Goal: Task Accomplishment & Management: Manage account settings

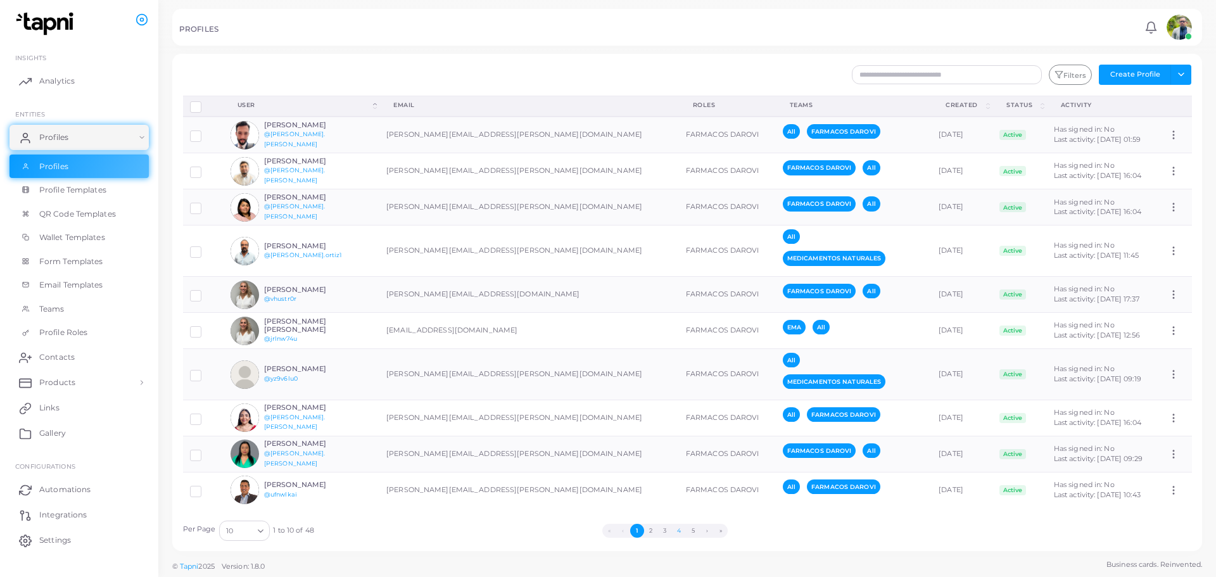
click at [676, 530] on button "4" at bounding box center [679, 531] width 14 height 14
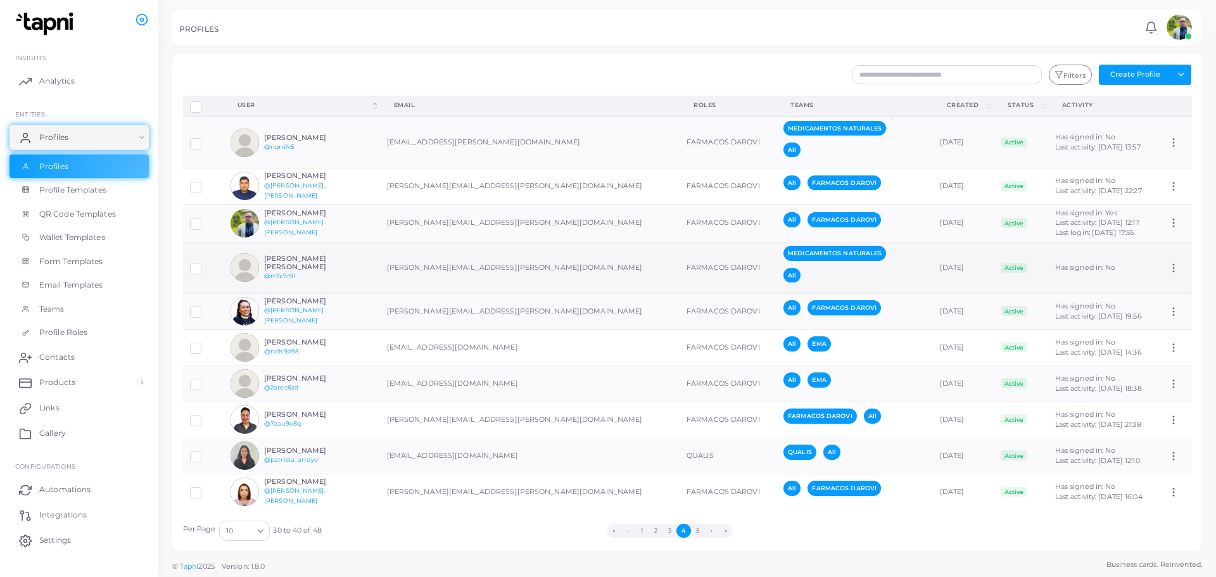
click at [345, 272] on div "[PERSON_NAME] [PERSON_NAME] @rt7z7r91" at bounding box center [310, 268] width 93 height 27
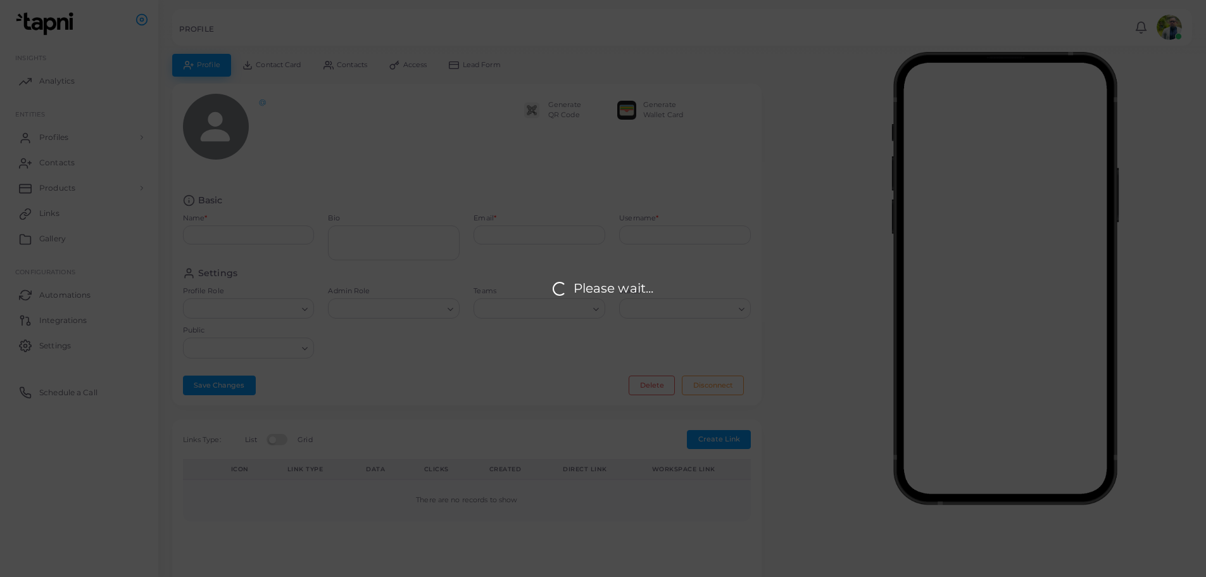
type input "**********"
type textarea "**********"
type input "**********"
type input "********"
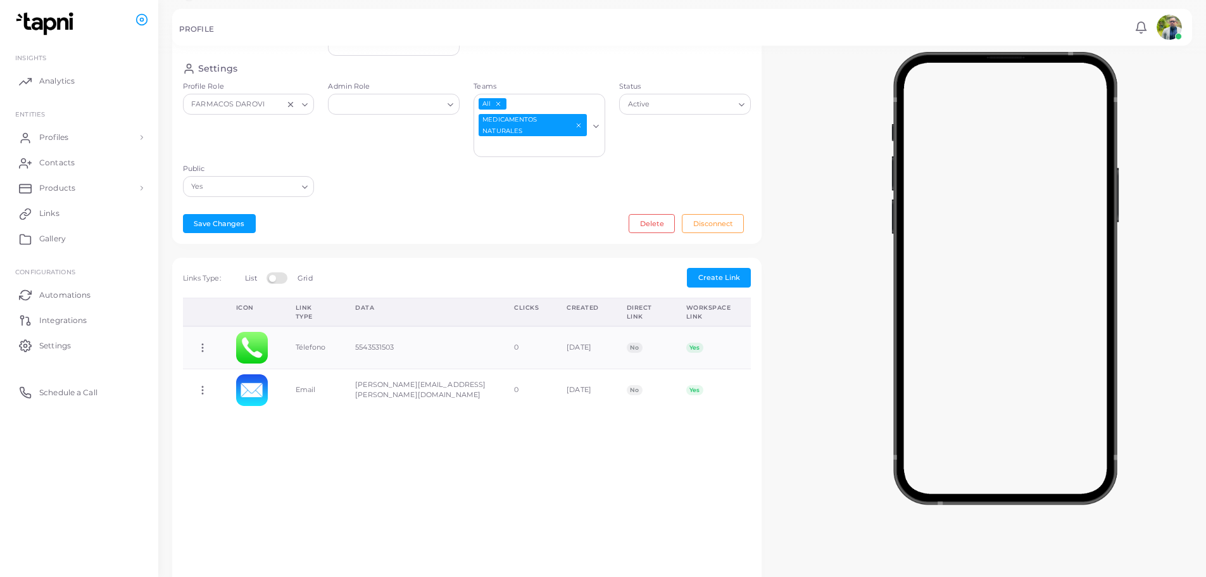
scroll to position [253, 0]
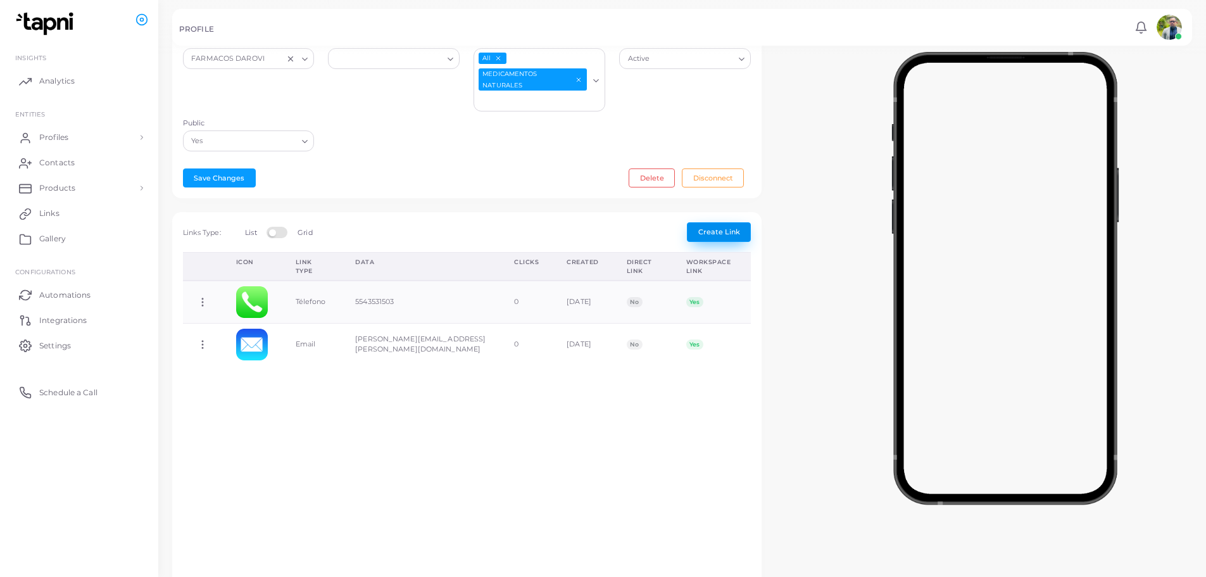
click at [722, 230] on span "Create Link" at bounding box center [719, 231] width 42 height 9
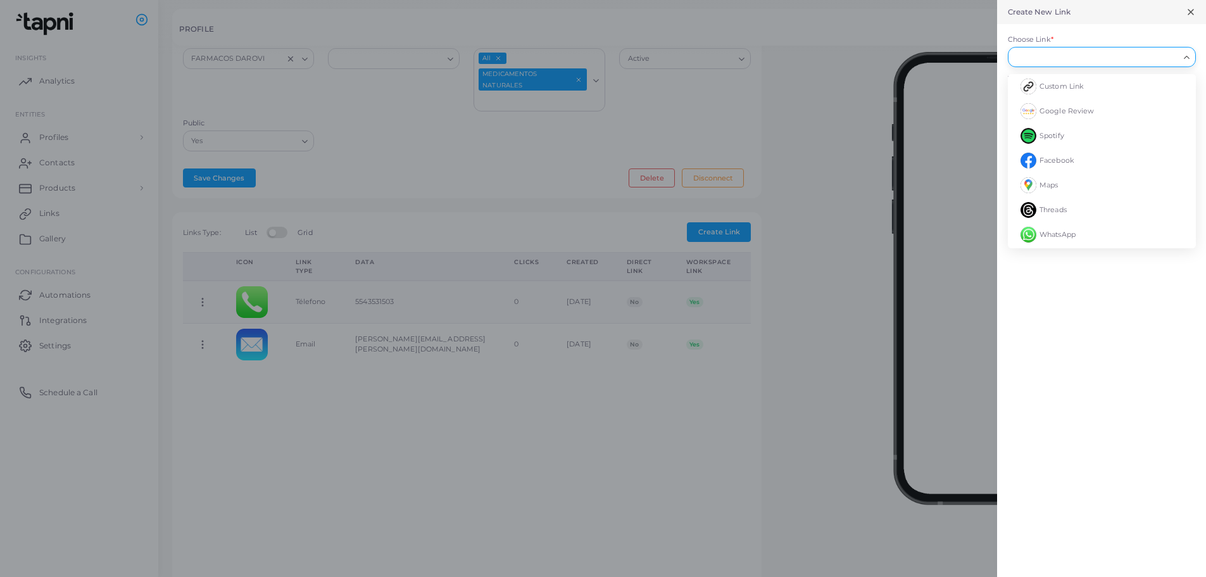
click at [1045, 59] on input "Choose Link *" at bounding box center [1096, 57] width 165 height 14
type input "*****"
click at [1076, 63] on input "*****" at bounding box center [1096, 57] width 165 height 14
click at [1070, 94] on li "Custom Link" at bounding box center [1102, 86] width 188 height 25
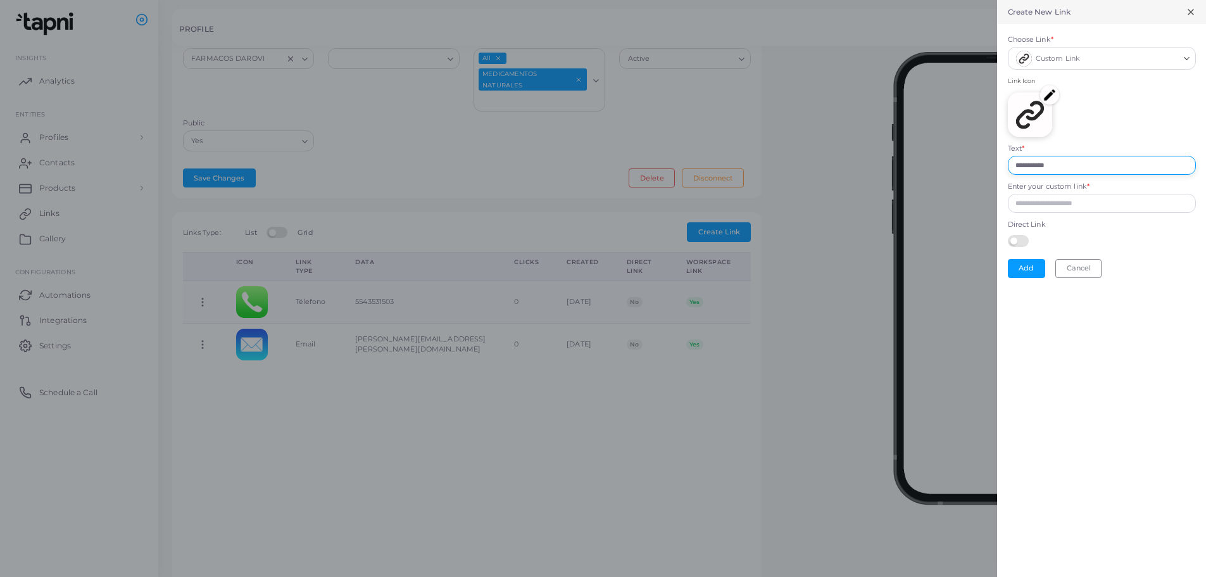
click at [1066, 165] on input "**********" at bounding box center [1102, 165] width 188 height 19
type input "*********"
click at [1056, 203] on input "Enter your custom link *" at bounding box center [1102, 203] width 188 height 19
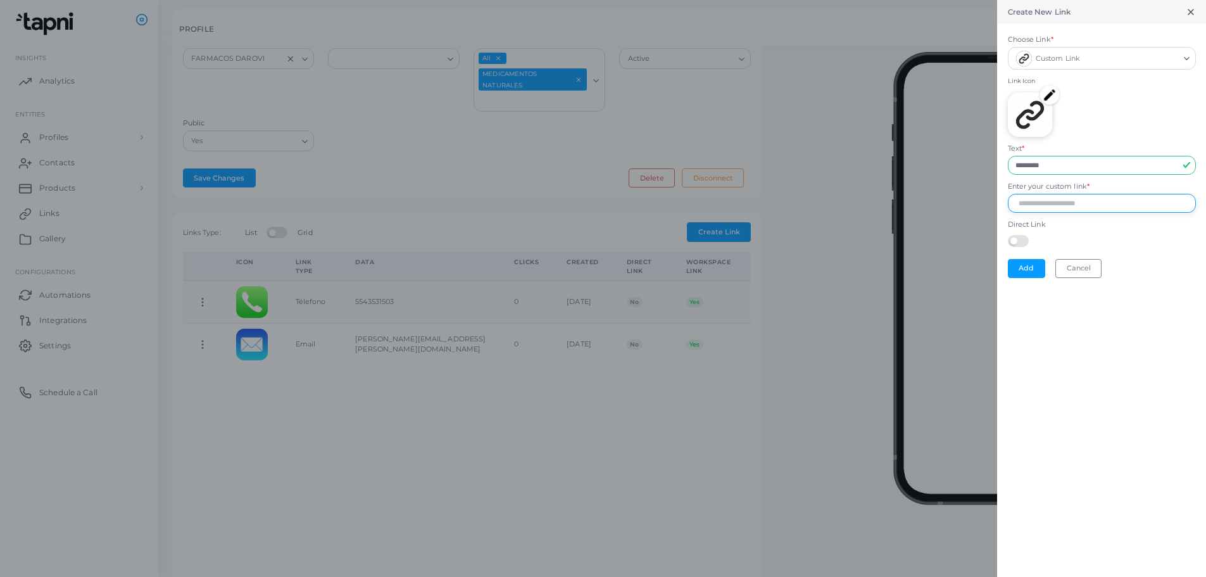
type input "**********"
click at [1052, 91] on img at bounding box center [1049, 94] width 19 height 19
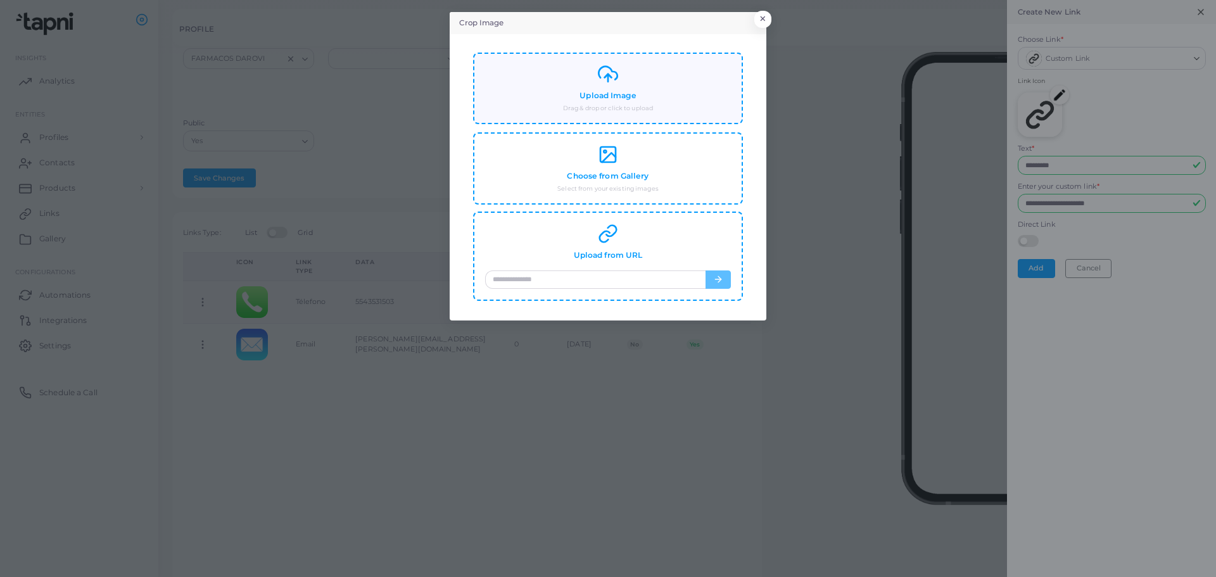
click at [617, 104] on small "Drag & drop or click to upload" at bounding box center [608, 108] width 90 height 9
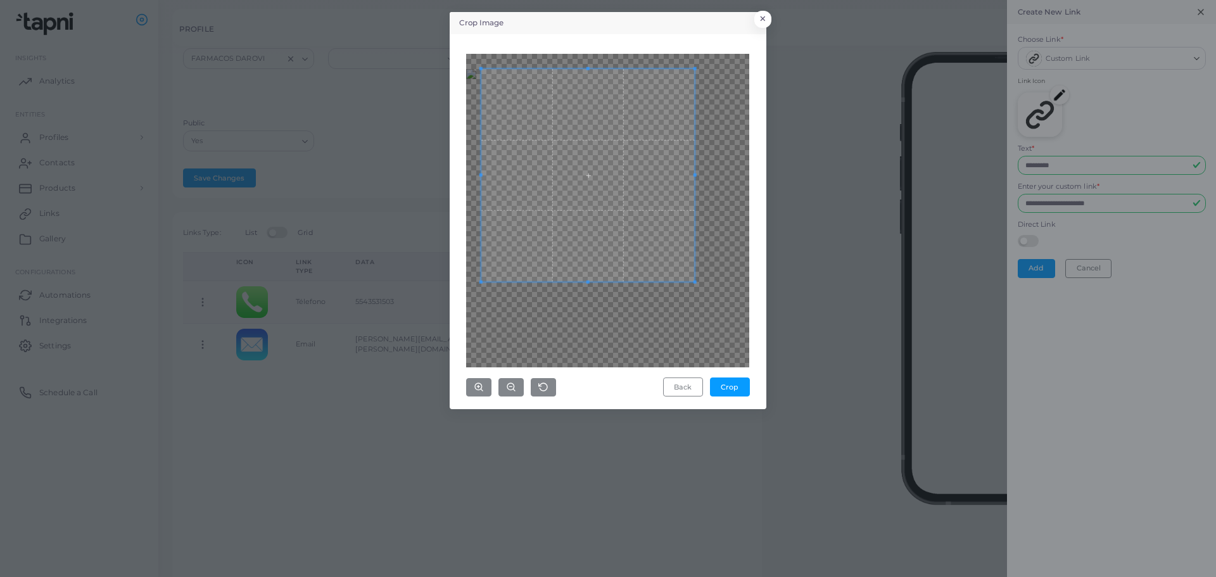
click at [455, 52] on div "Crop Image × Back Crop" at bounding box center [608, 210] width 317 height 397
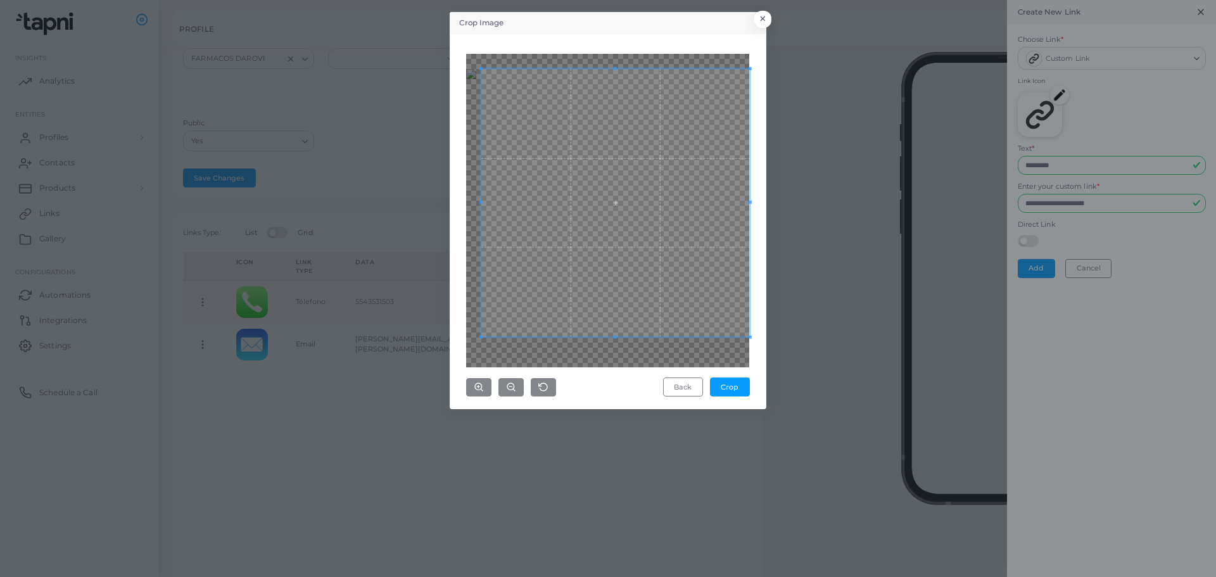
click at [755, 355] on div "Back Crop" at bounding box center [608, 221] width 303 height 361
click at [450, 356] on div "Crop Image × Back Crop" at bounding box center [608, 210] width 317 height 397
click at [624, 256] on span at bounding box center [607, 210] width 283 height 283
click at [731, 384] on button "Crop" at bounding box center [730, 386] width 40 height 19
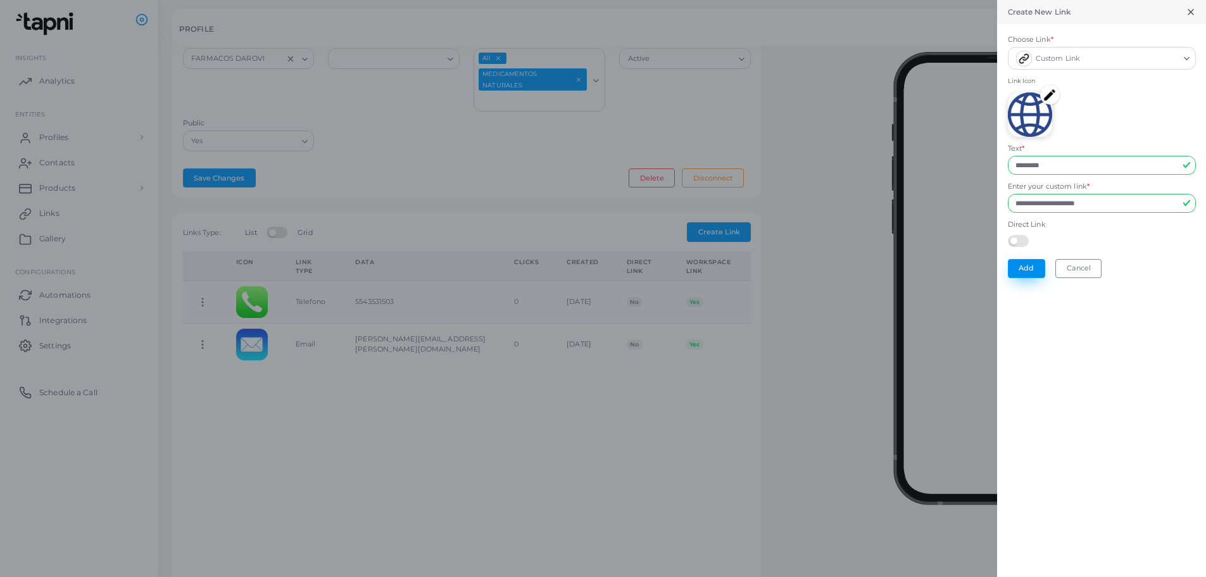
click at [1012, 267] on button "Add" at bounding box center [1026, 268] width 37 height 19
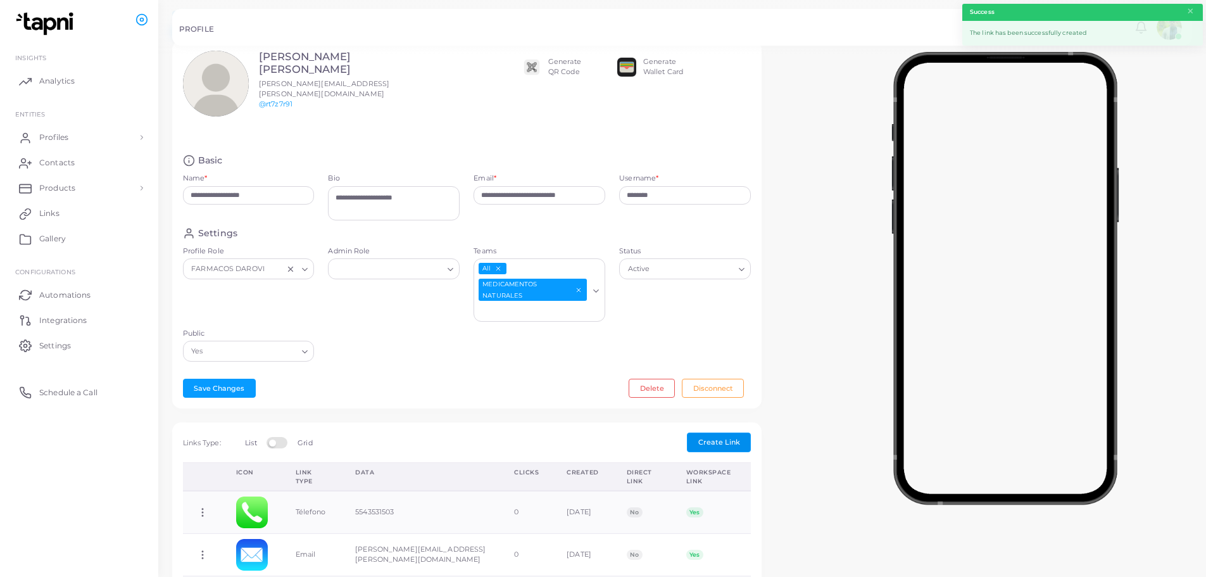
scroll to position [63, 0]
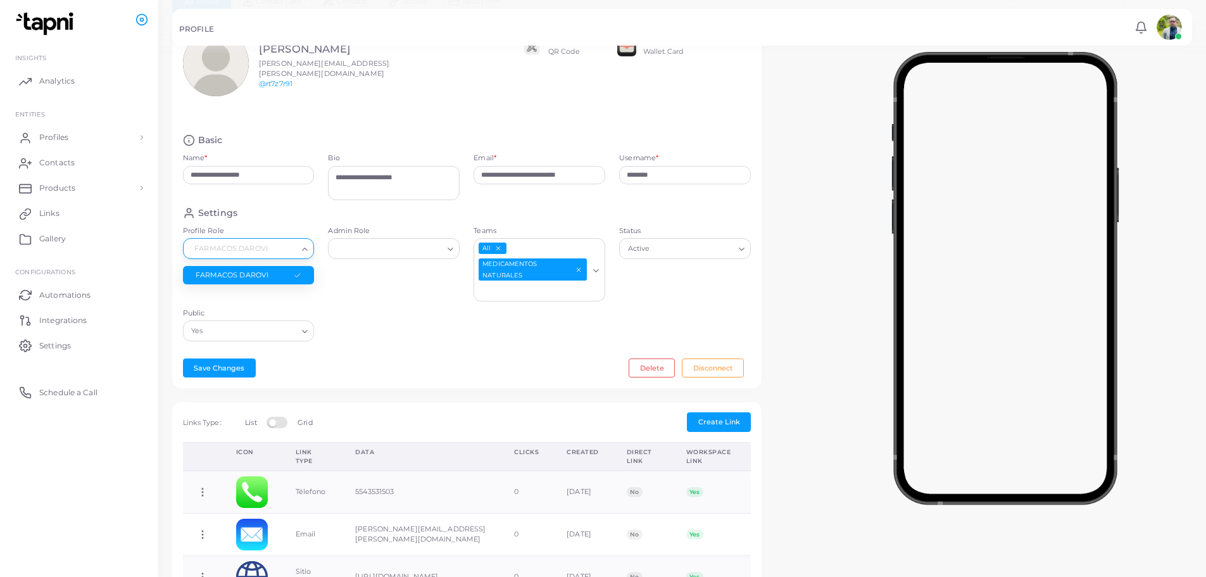
click at [305, 247] on icon "Search for option" at bounding box center [304, 248] width 9 height 9
click at [306, 247] on icon "Search for option" at bounding box center [304, 248] width 9 height 9
click at [230, 166] on input "**********" at bounding box center [249, 175] width 132 height 19
click at [209, 363] on button "Save Changes" at bounding box center [219, 367] width 73 height 19
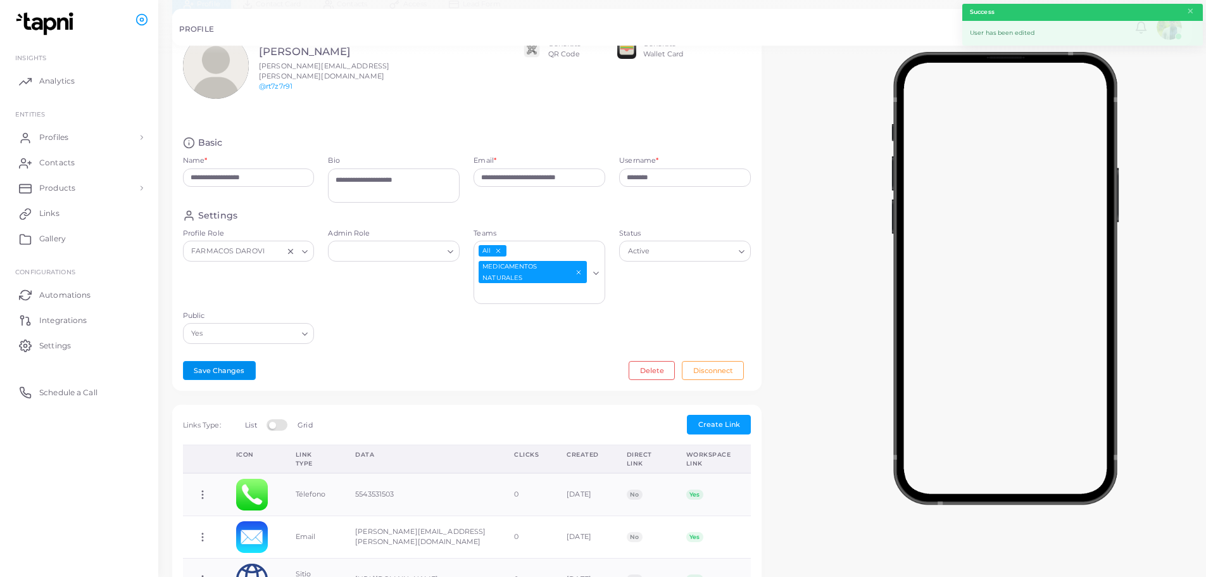
scroll to position [0, 0]
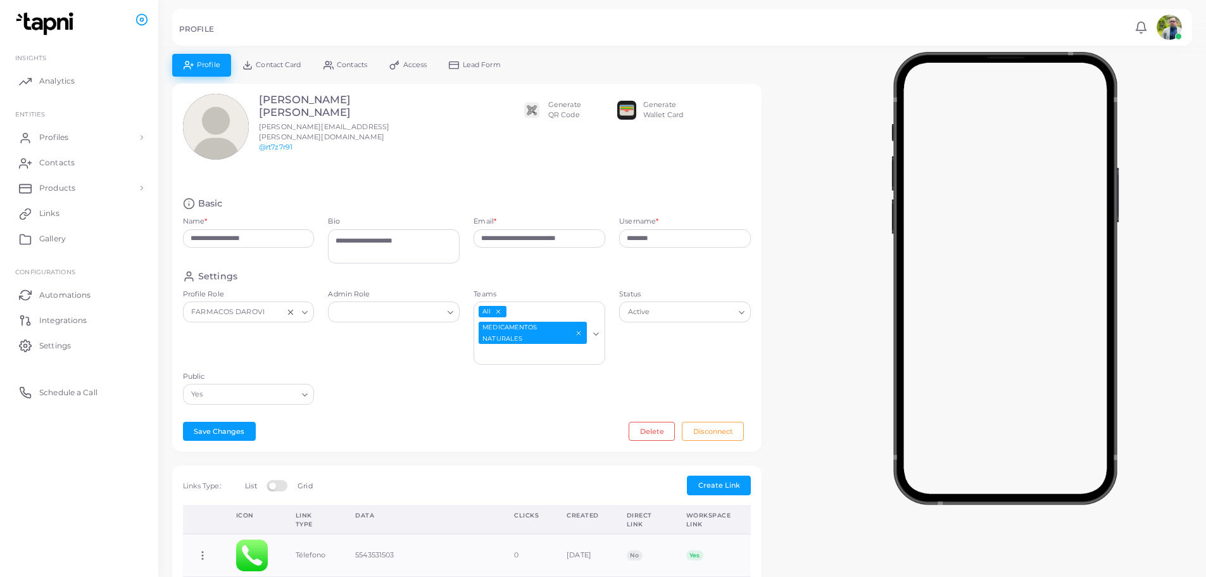
click at [435, 308] on input "Admin Role" at bounding box center [388, 312] width 109 height 14
click at [686, 232] on input "********" at bounding box center [685, 238] width 132 height 19
click at [668, 305] on input "Status" at bounding box center [679, 312] width 109 height 14
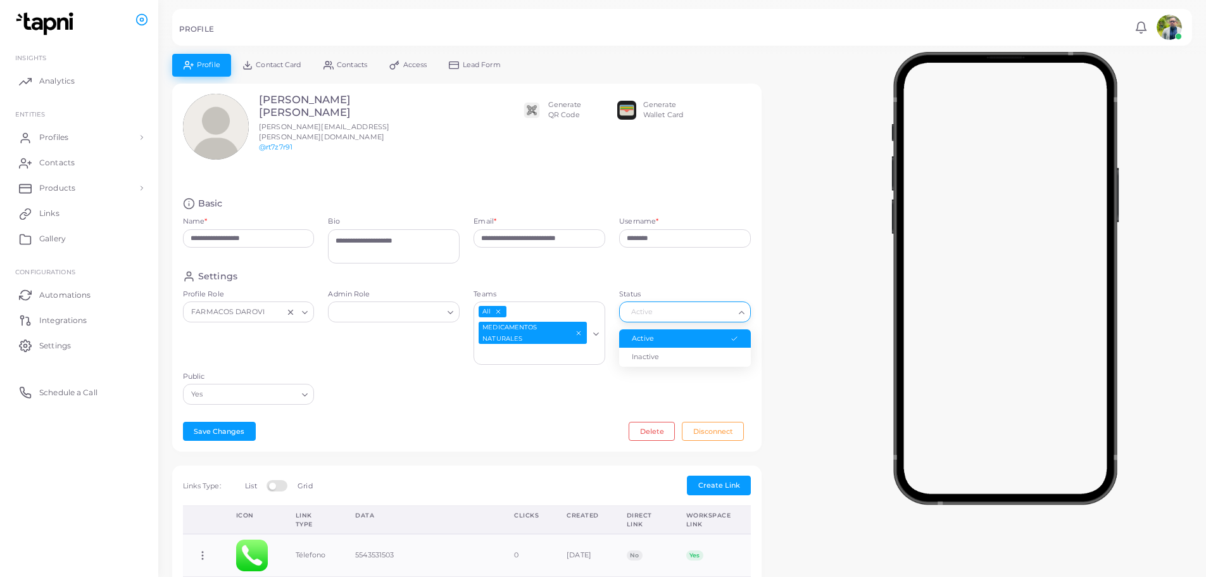
click at [310, 311] on div "Loading..." at bounding box center [298, 311] width 29 height 16
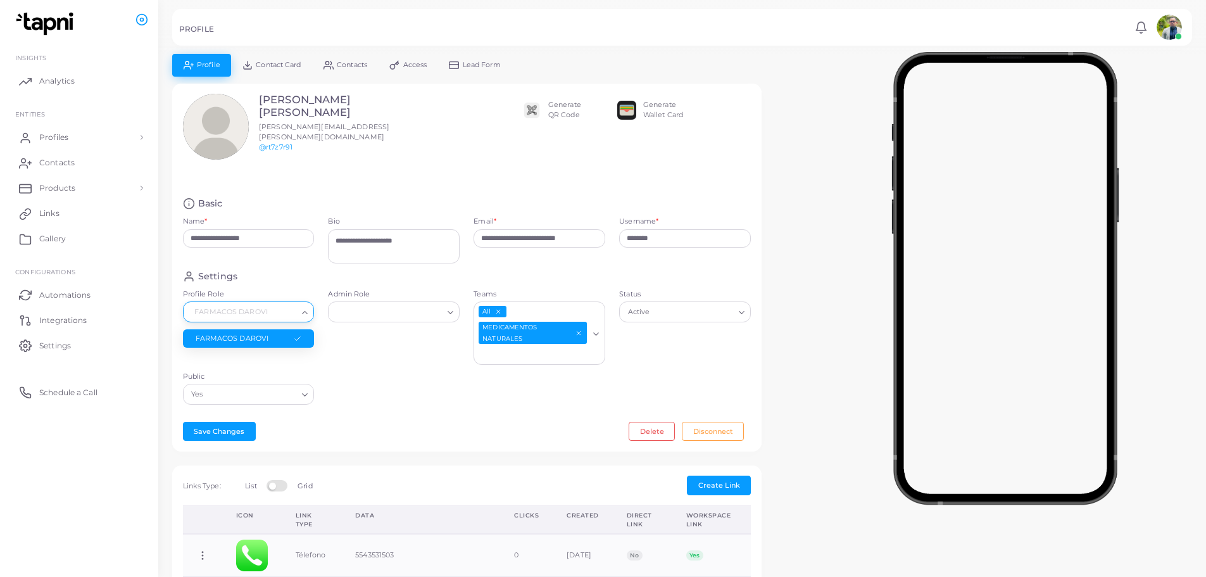
click at [310, 312] on div "Loading..." at bounding box center [305, 311] width 15 height 16
click at [353, 334] on div "Admin Role Loading..." at bounding box center [394, 330] width 146 height 82
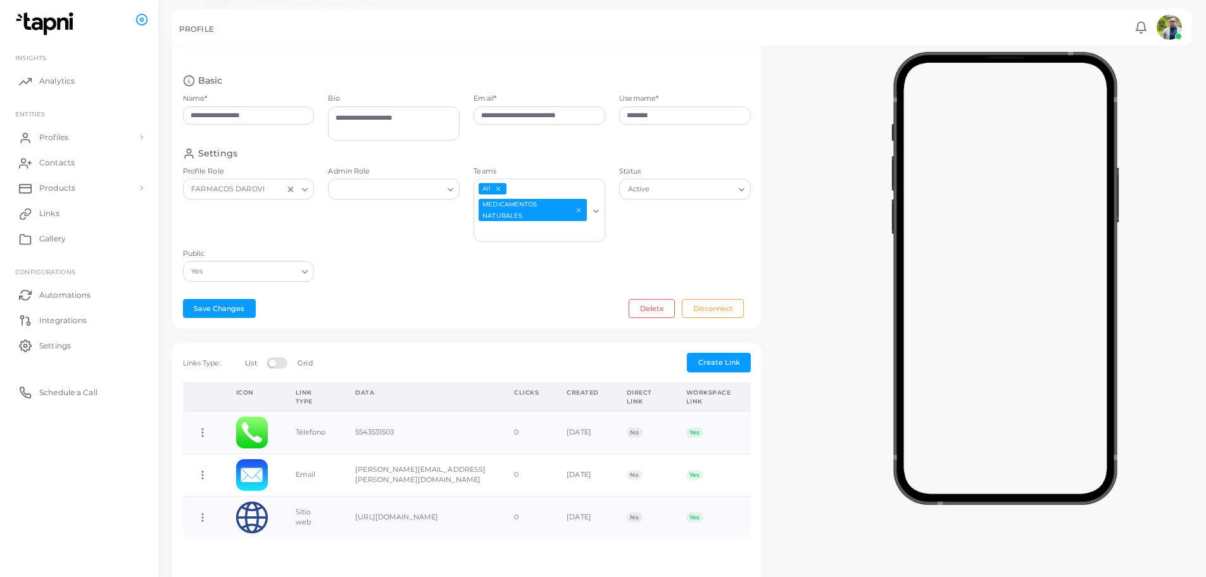
scroll to position [127, 0]
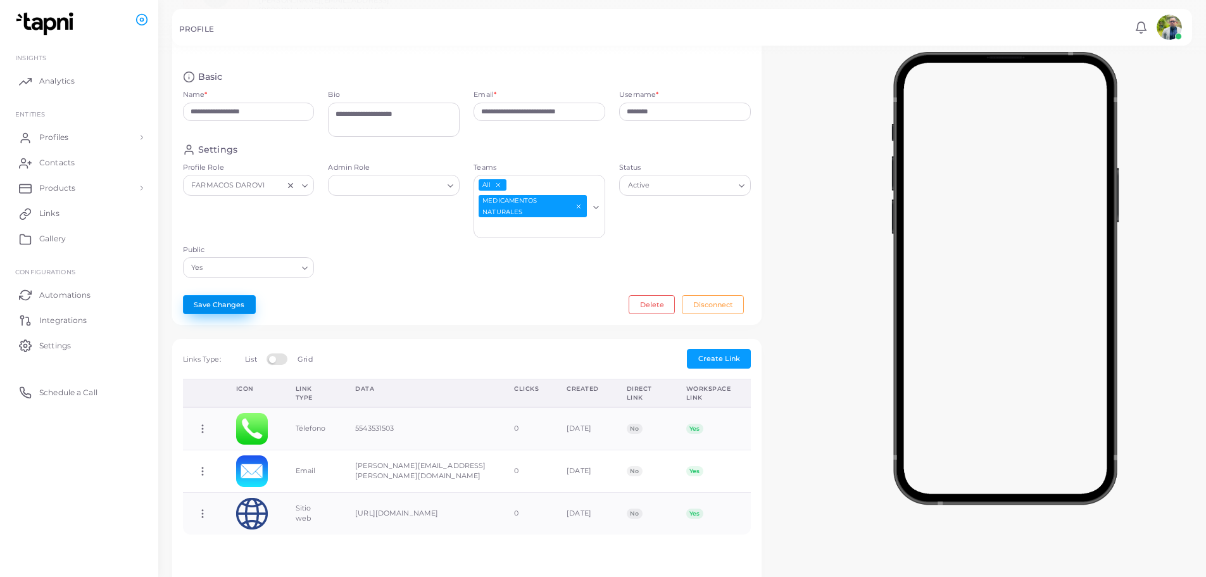
click at [225, 301] on button "Save Changes" at bounding box center [219, 304] width 73 height 19
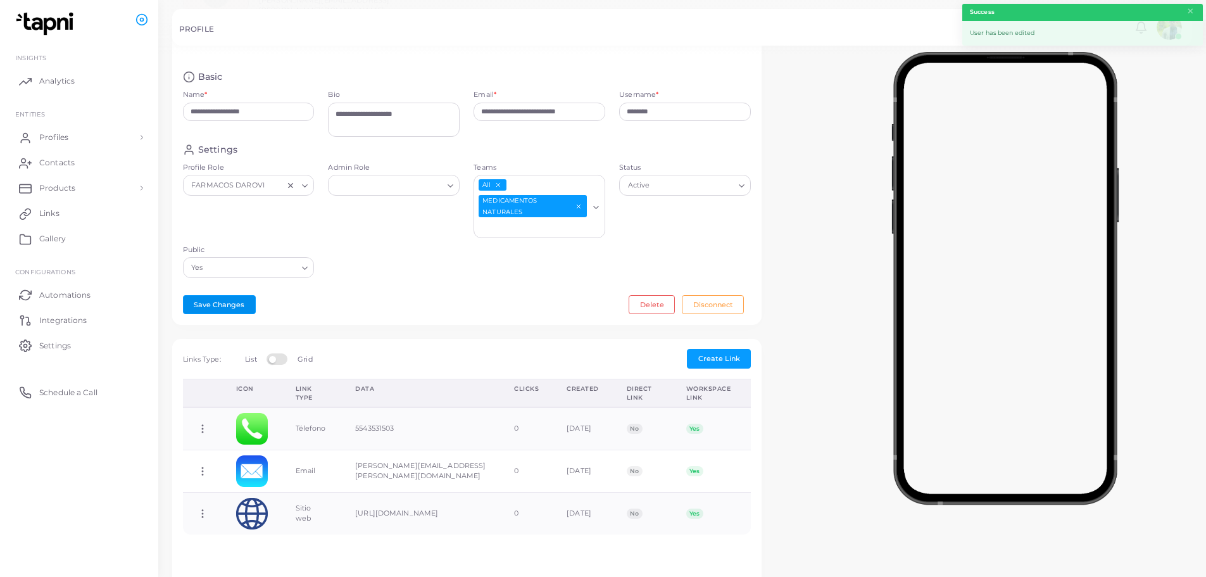
click at [577, 205] on line "Deselect MEDICAMENTOS NATURALES" at bounding box center [579, 207] width 4 height 4
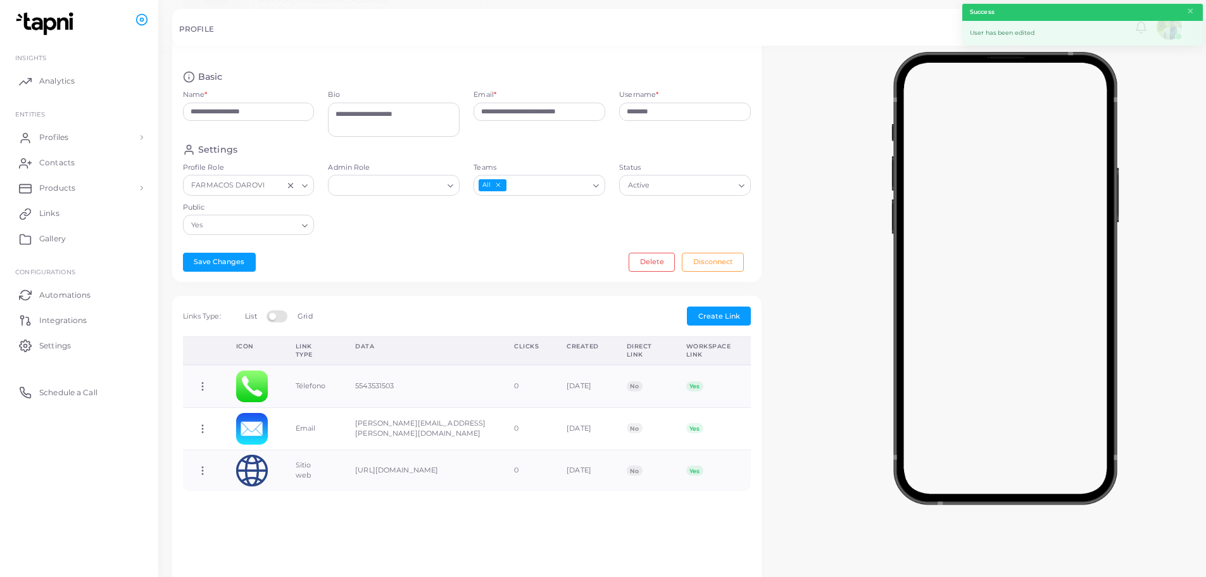
click at [581, 188] on input "Teams" at bounding box center [548, 186] width 81 height 14
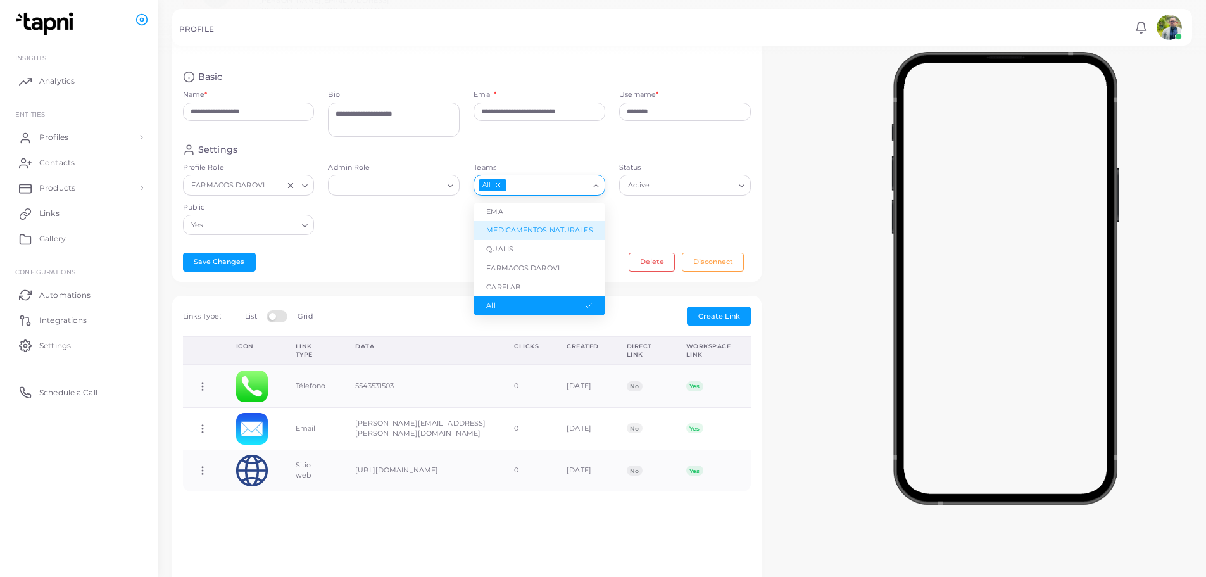
click at [552, 225] on li "MEDICAMENTOS NATURALES" at bounding box center [540, 230] width 132 height 19
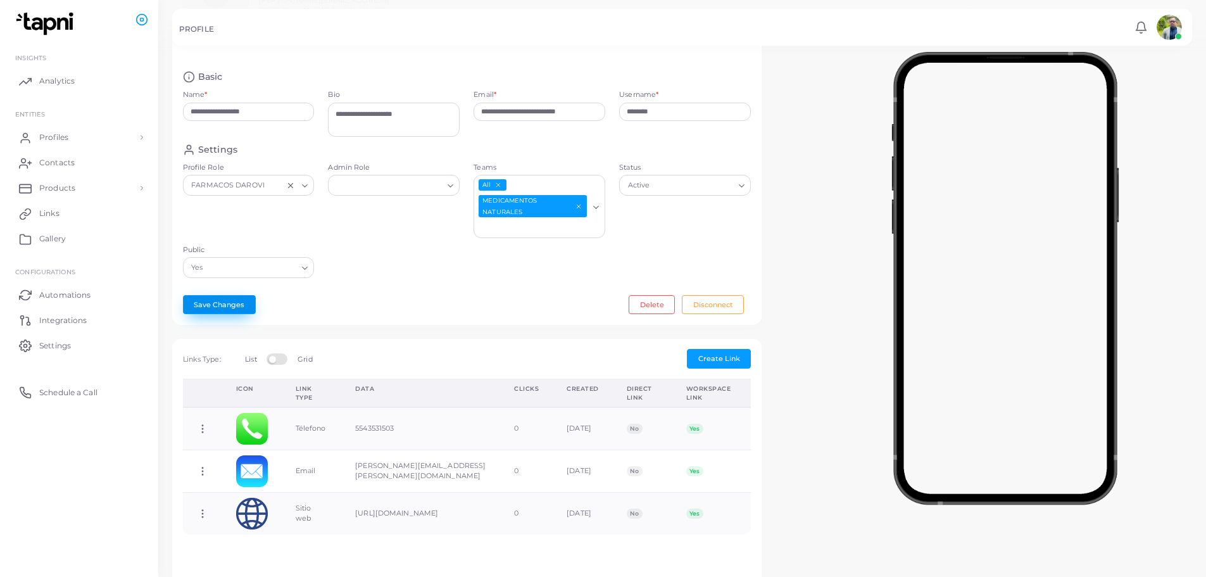
click at [237, 303] on button "Save Changes" at bounding box center [219, 304] width 73 height 19
click at [722, 359] on span "Create Link" at bounding box center [719, 358] width 42 height 9
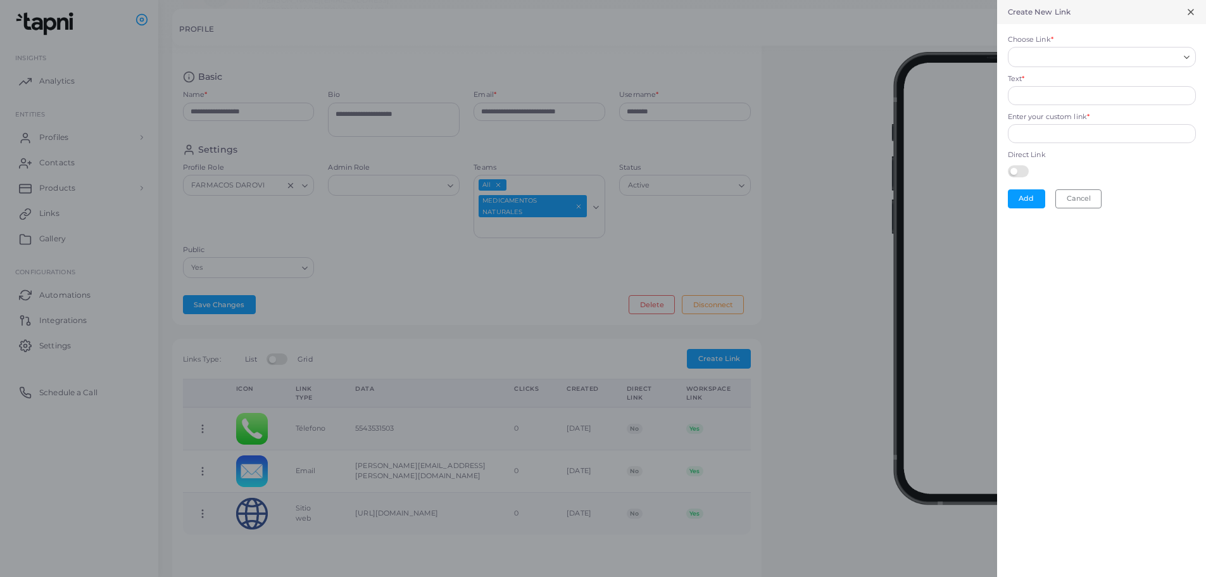
click at [1047, 61] on input "Choose Link *" at bounding box center [1096, 57] width 165 height 14
click at [1049, 78] on li "Contact card" at bounding box center [1102, 86] width 188 height 25
type input "***"
click at [1050, 96] on img at bounding box center [1049, 94] width 19 height 19
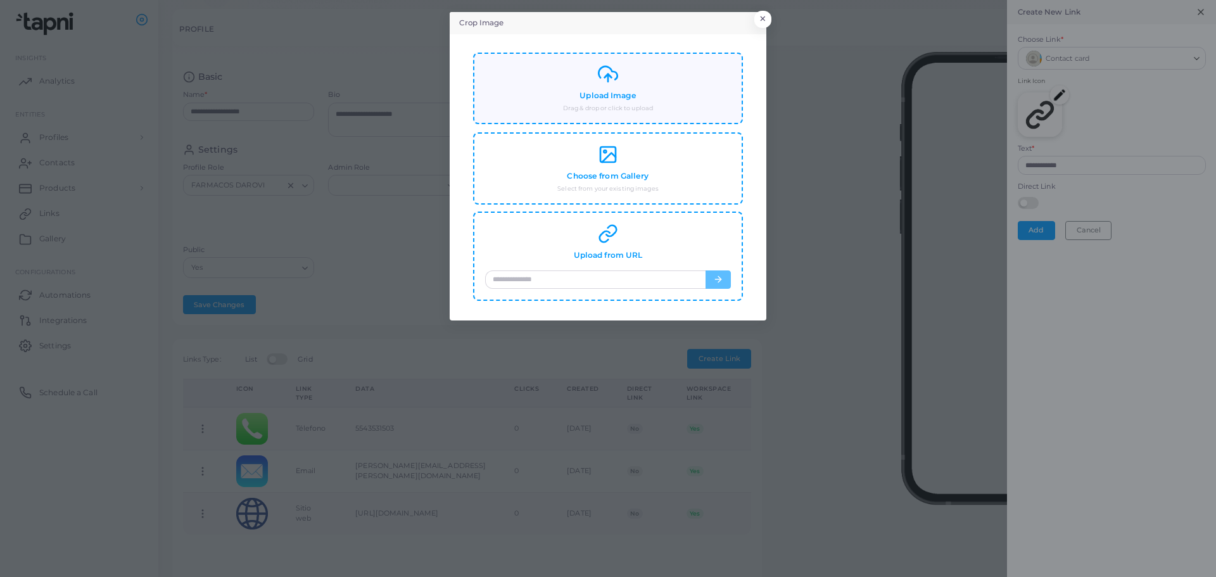
click at [665, 78] on div "Upload Image Drag & drop or click to upload" at bounding box center [608, 88] width 246 height 49
click at [1052, 170] on div "Crop Image × Upload Image Drag & drop or click to upload Choose from Gallery Se…" at bounding box center [608, 288] width 1216 height 577
drag, startPoint x: 763, startPoint y: 23, endPoint x: 995, endPoint y: 80, distance: 238.5
click at [766, 26] on button "×" at bounding box center [760, 22] width 17 height 16
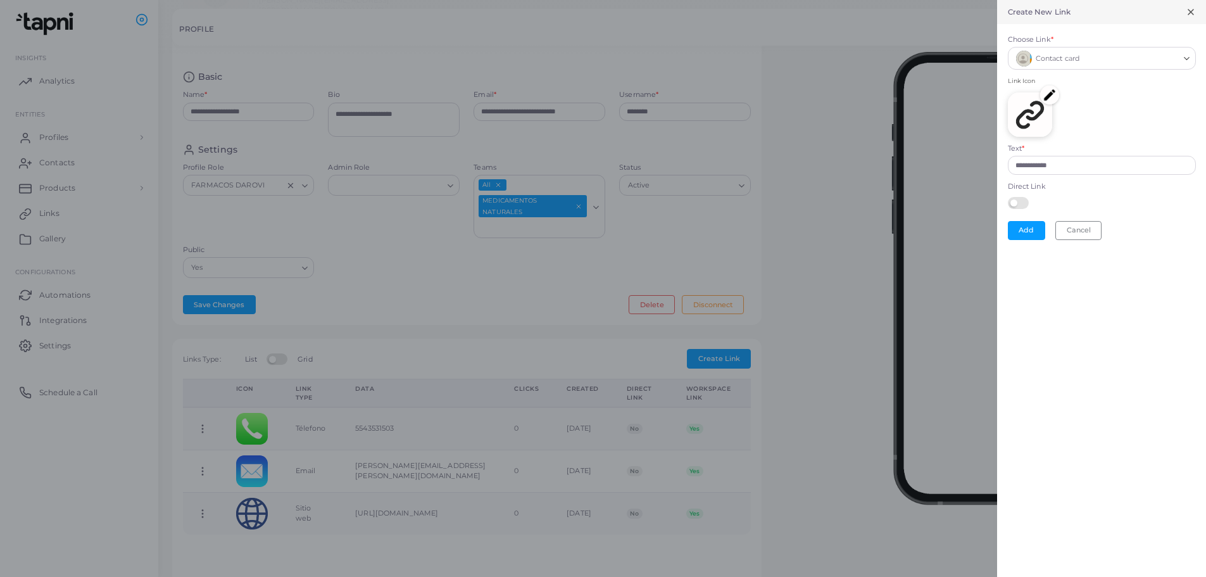
click at [1115, 138] on div "Link Icon" at bounding box center [1102, 110] width 188 height 67
click at [1080, 172] on input "**********" at bounding box center [1102, 165] width 188 height 19
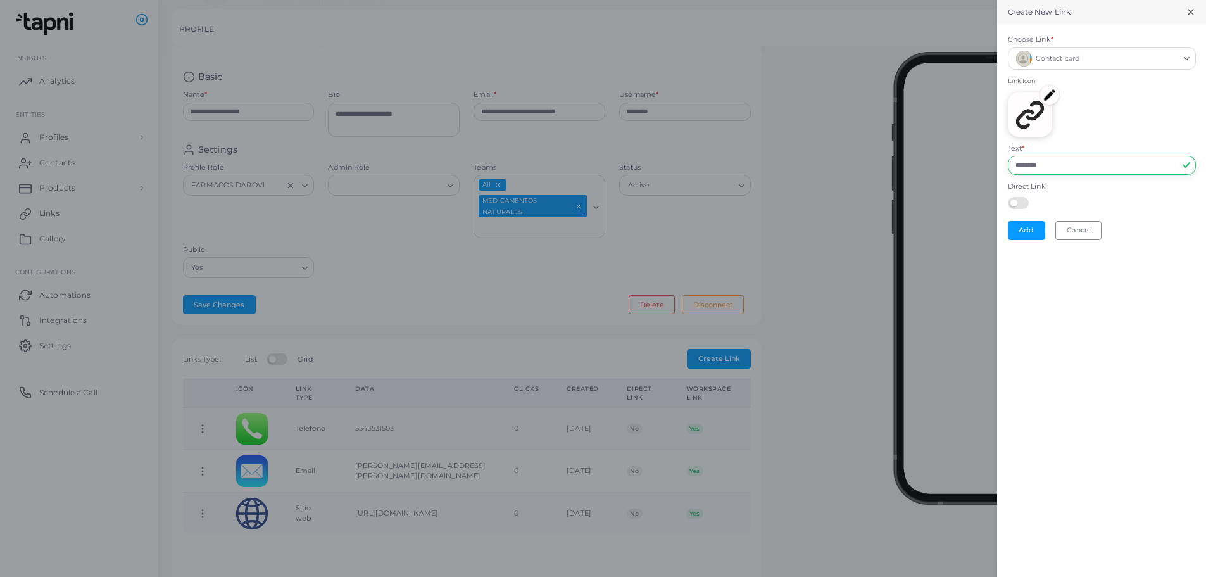
type input "********"
click at [1024, 203] on label at bounding box center [1020, 202] width 25 height 10
click at [1031, 227] on button "Add" at bounding box center [1026, 230] width 37 height 19
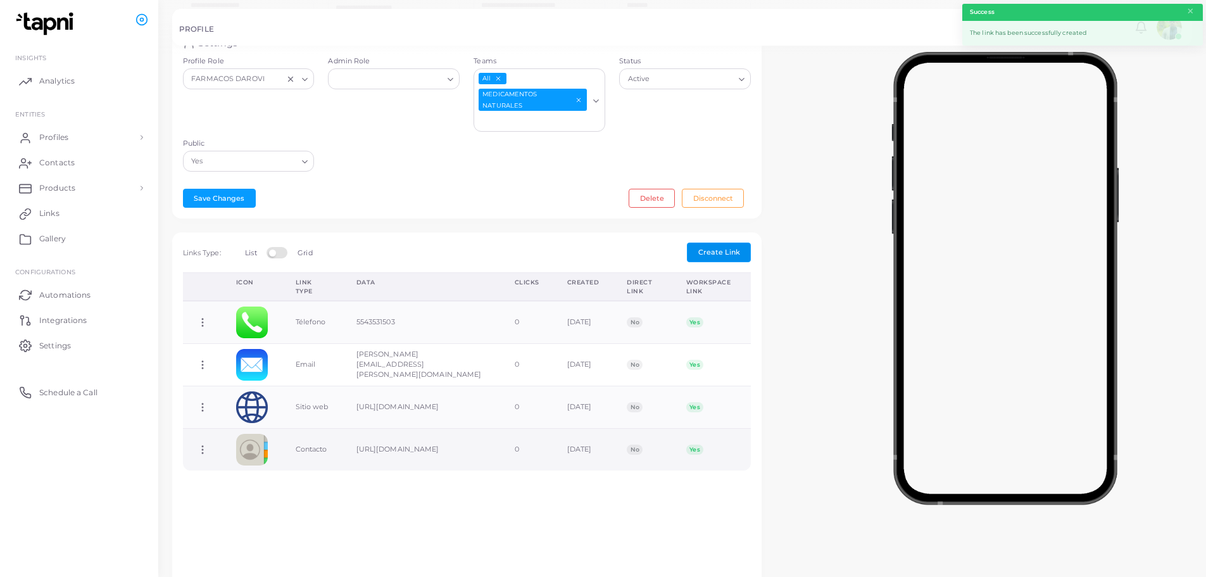
scroll to position [253, 0]
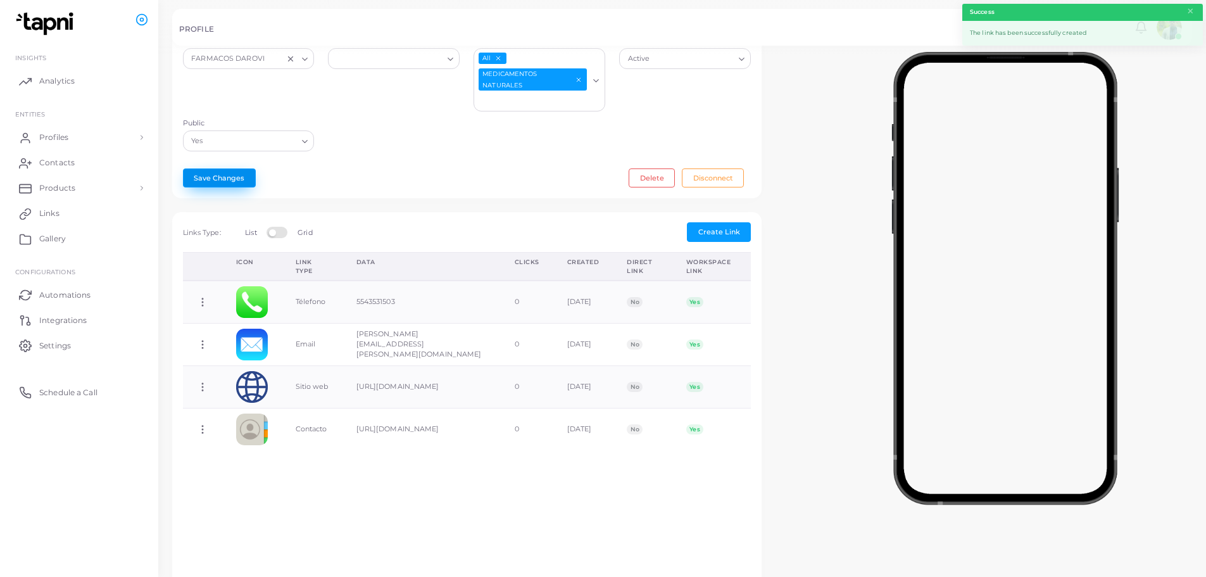
click at [223, 172] on button "Save Changes" at bounding box center [219, 177] width 73 height 19
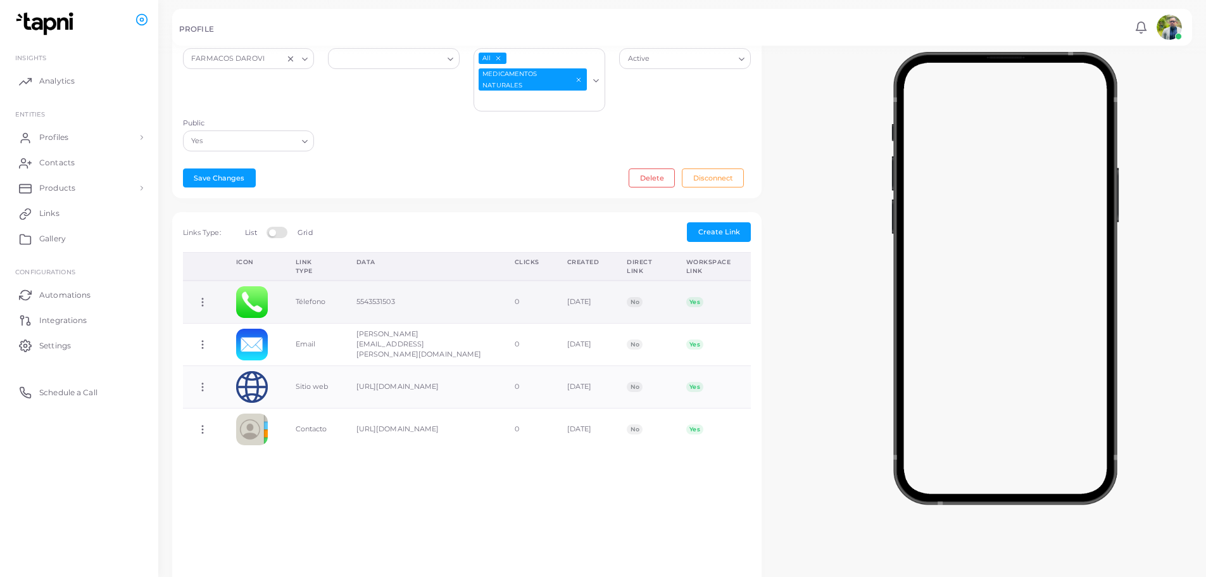
click at [369, 296] on td "5543531503" at bounding box center [422, 301] width 158 height 42
click at [370, 297] on td "5543531503" at bounding box center [422, 301] width 158 height 42
click at [205, 296] on icon at bounding box center [202, 301] width 11 height 11
click at [269, 331] on link "Edit Link" at bounding box center [256, 328] width 101 height 17
type input "**********"
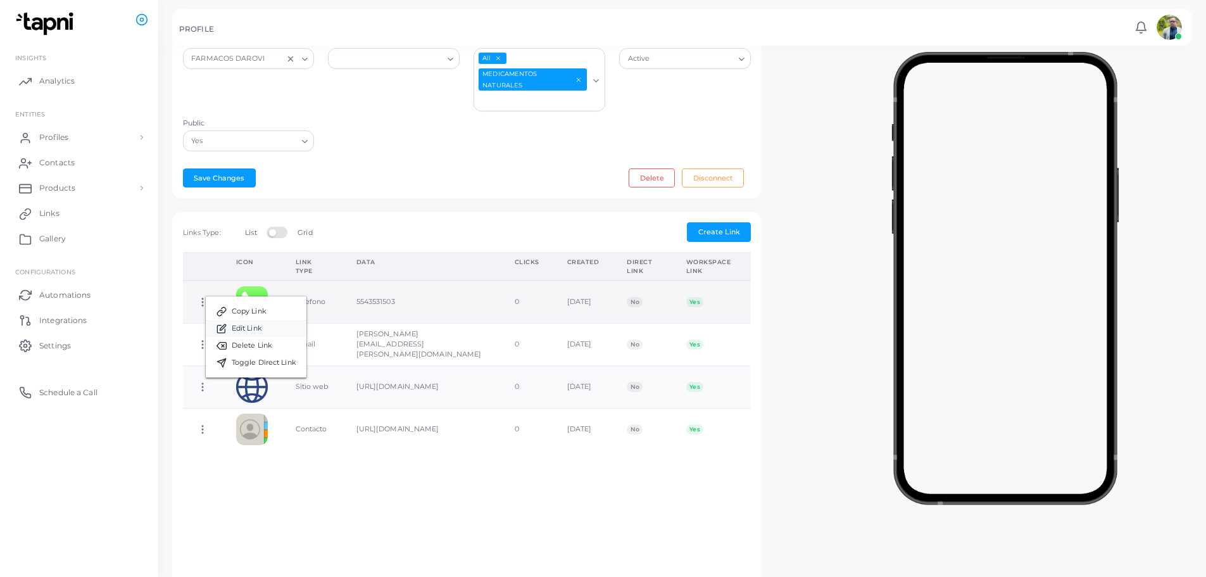
type input "********"
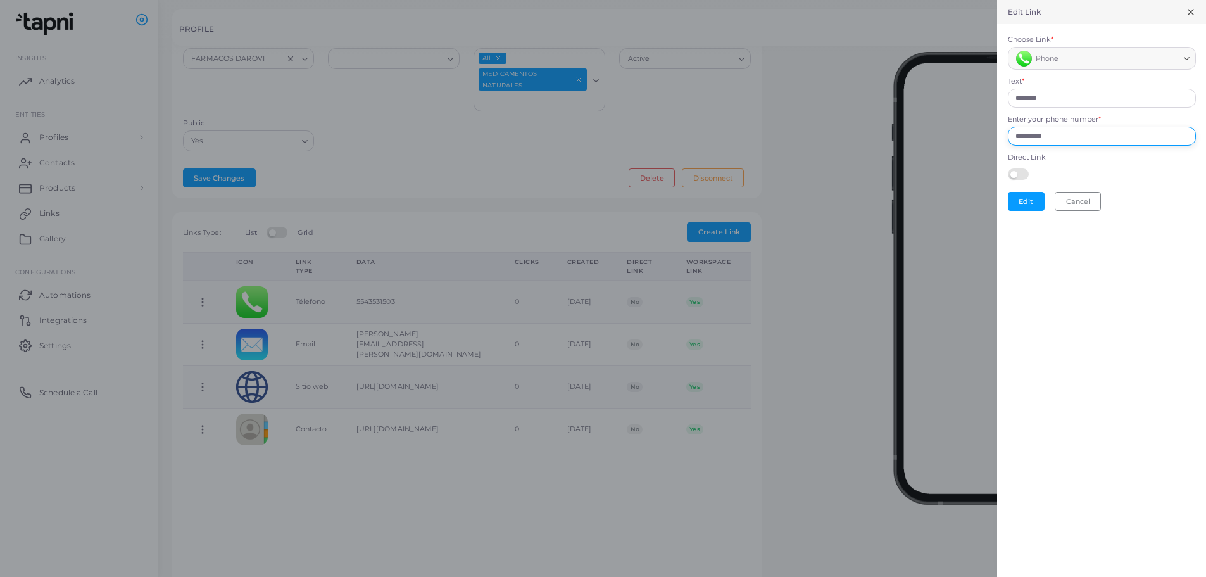
click at [1031, 134] on input "**********" at bounding box center [1102, 136] width 188 height 19
click at [1065, 206] on button "Cancel" at bounding box center [1078, 201] width 46 height 19
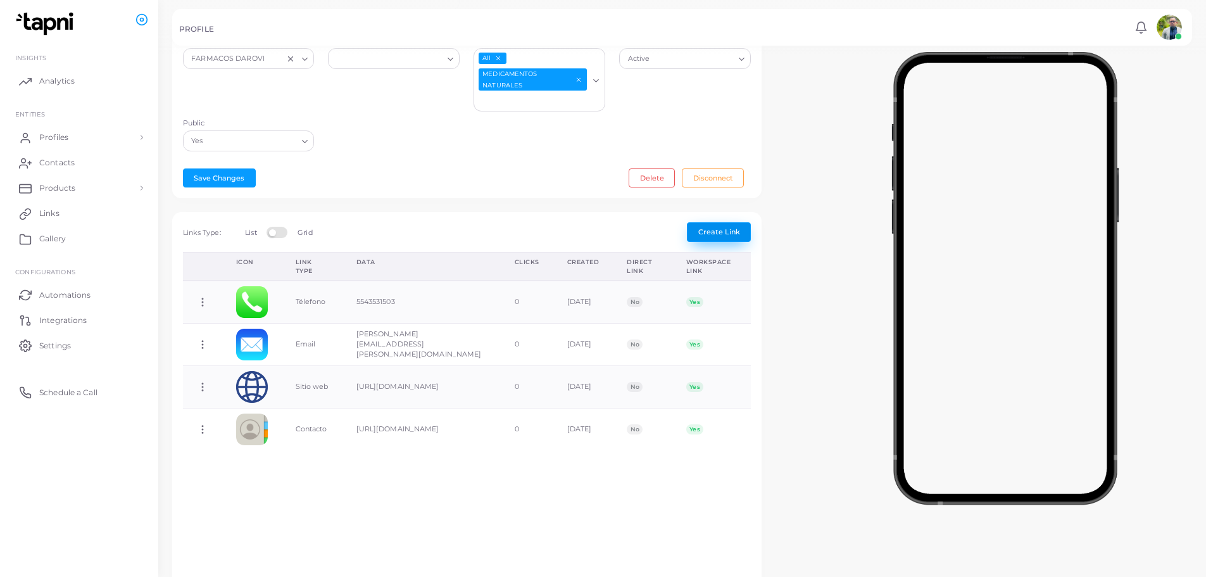
click at [705, 227] on span "Create Link" at bounding box center [719, 231] width 42 height 9
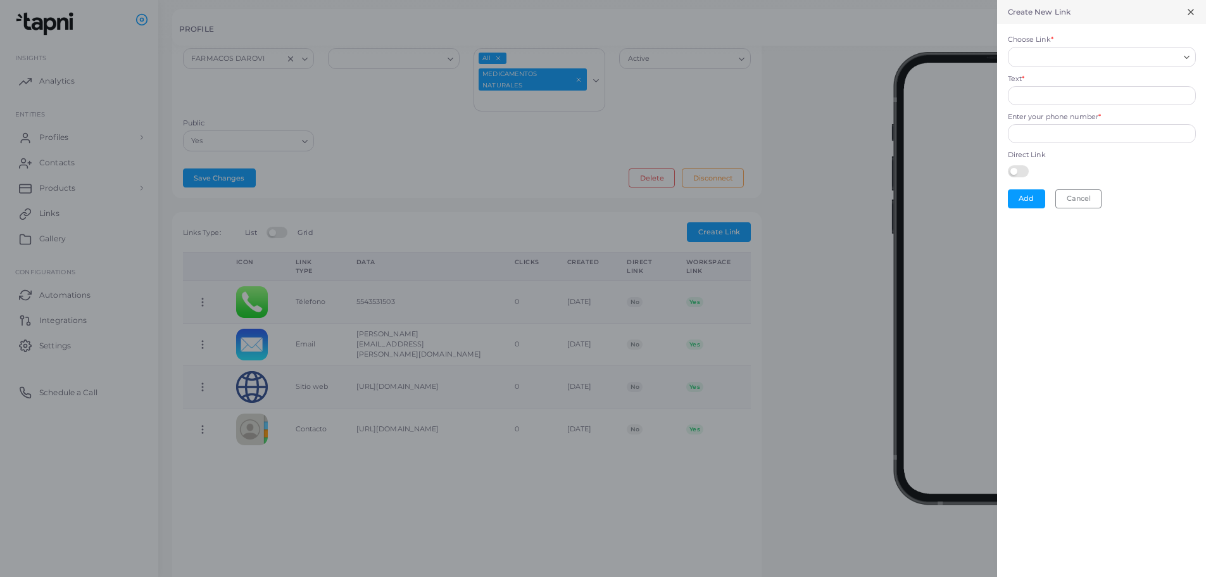
click at [1033, 68] on form "Choose Link * Loading... Text * Enter your phone number * Direct Link Add Cancel" at bounding box center [1101, 121] width 209 height 195
click at [1038, 60] on input "Choose Link *" at bounding box center [1096, 57] width 165 height 14
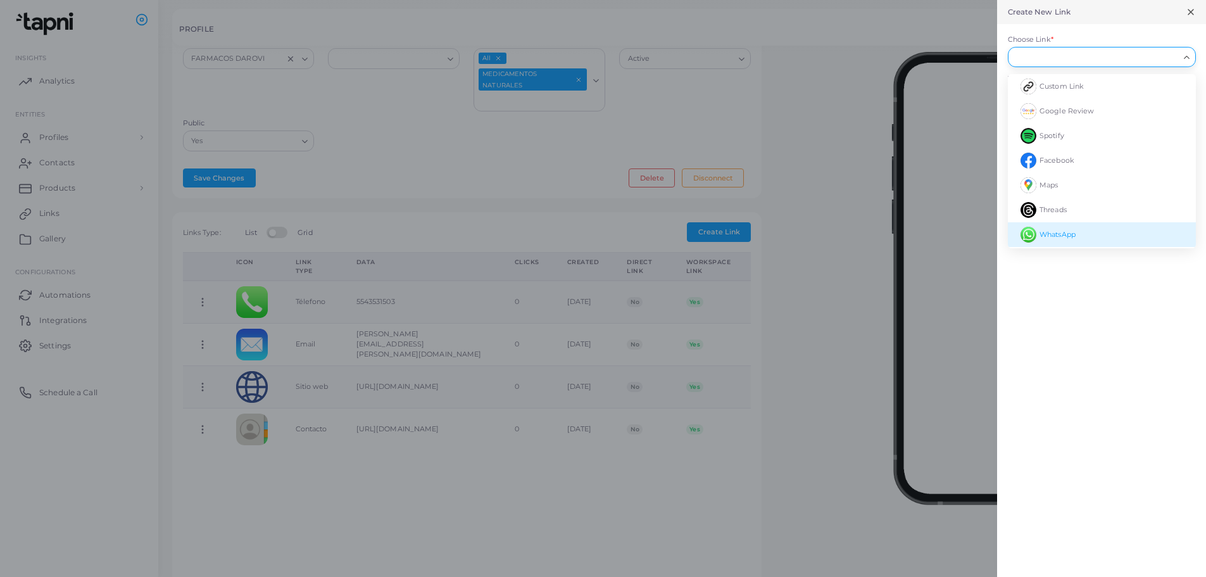
click at [1066, 235] on span "WhatsApp" at bounding box center [1058, 234] width 36 height 9
type input "********"
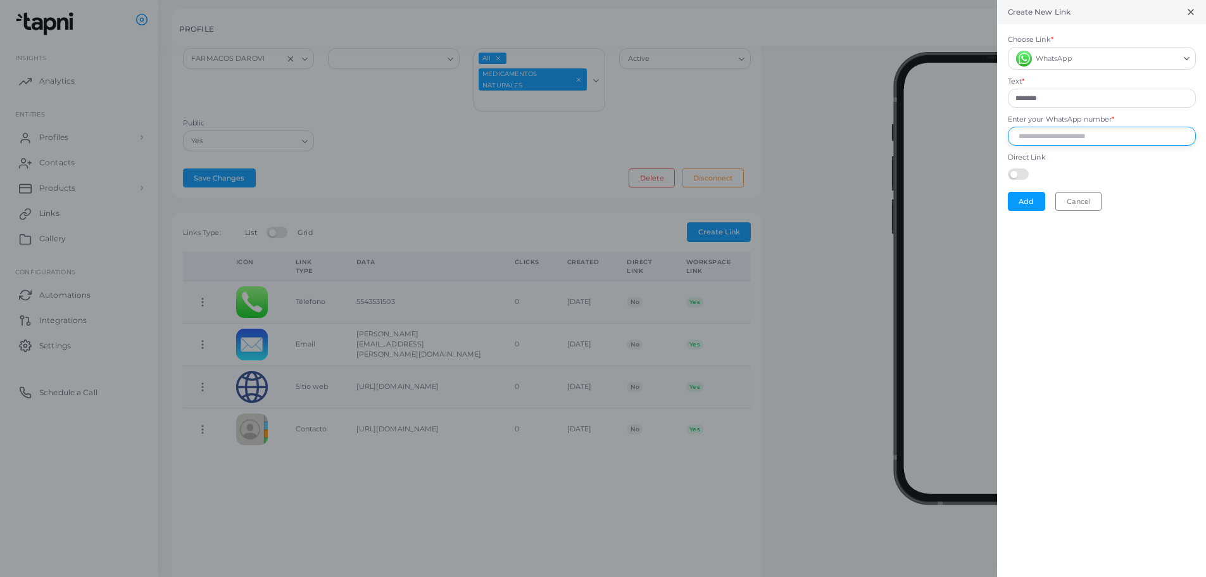
click at [1059, 130] on input "Enter your WhatsApp number *" at bounding box center [1102, 136] width 188 height 19
paste input "**********"
type input "**********"
click at [1035, 202] on button "Add" at bounding box center [1026, 201] width 37 height 19
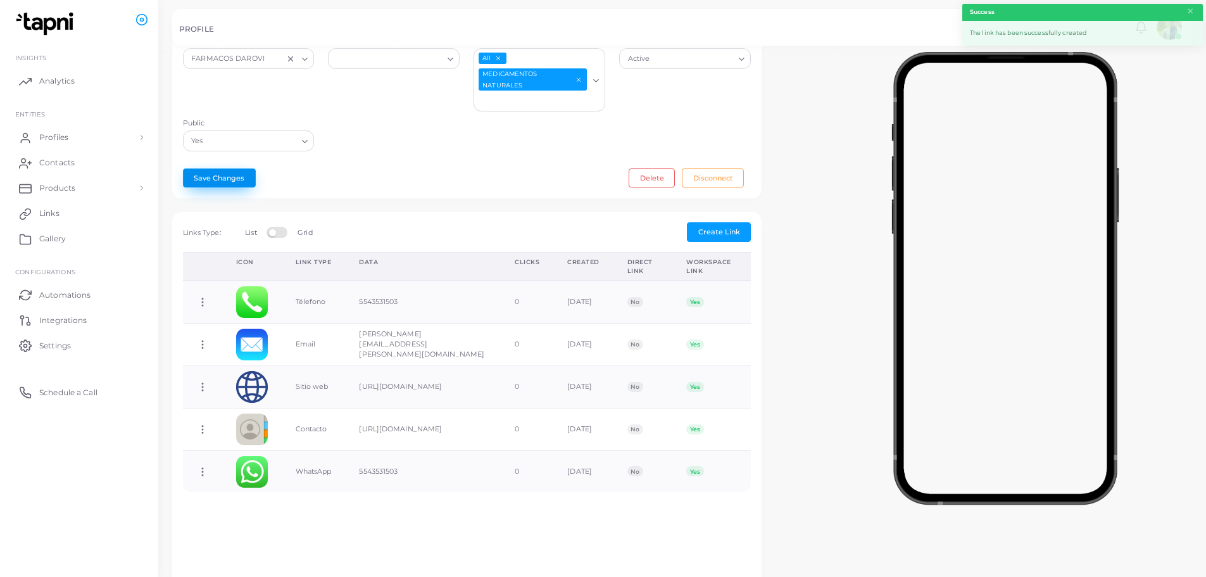
click at [218, 179] on button "Save Changes" at bounding box center [219, 177] width 73 height 19
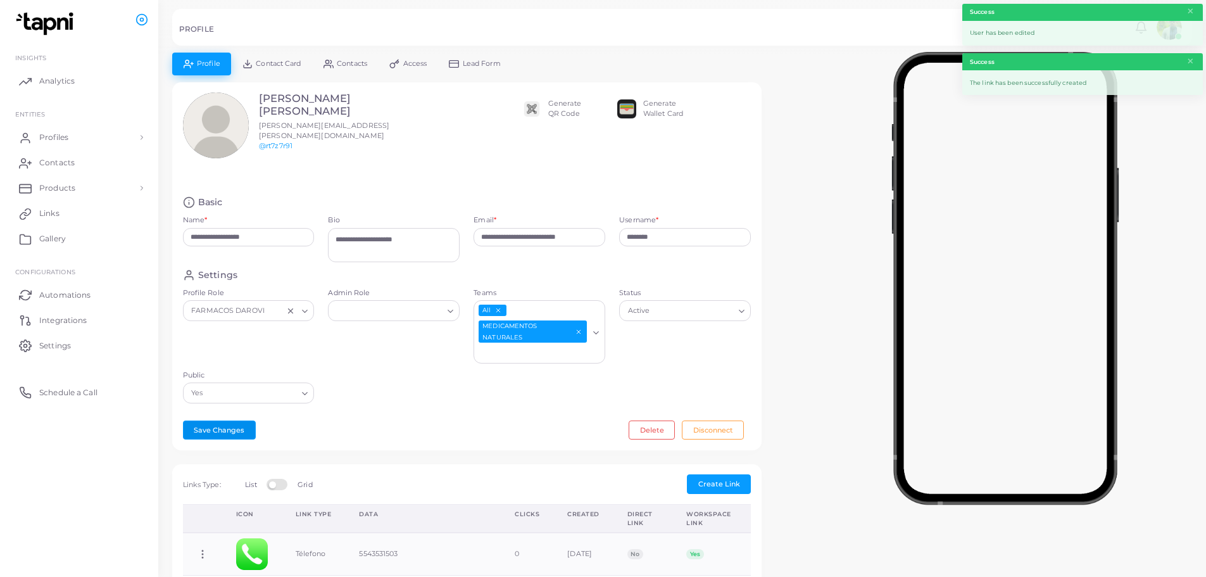
scroll to position [0, 0]
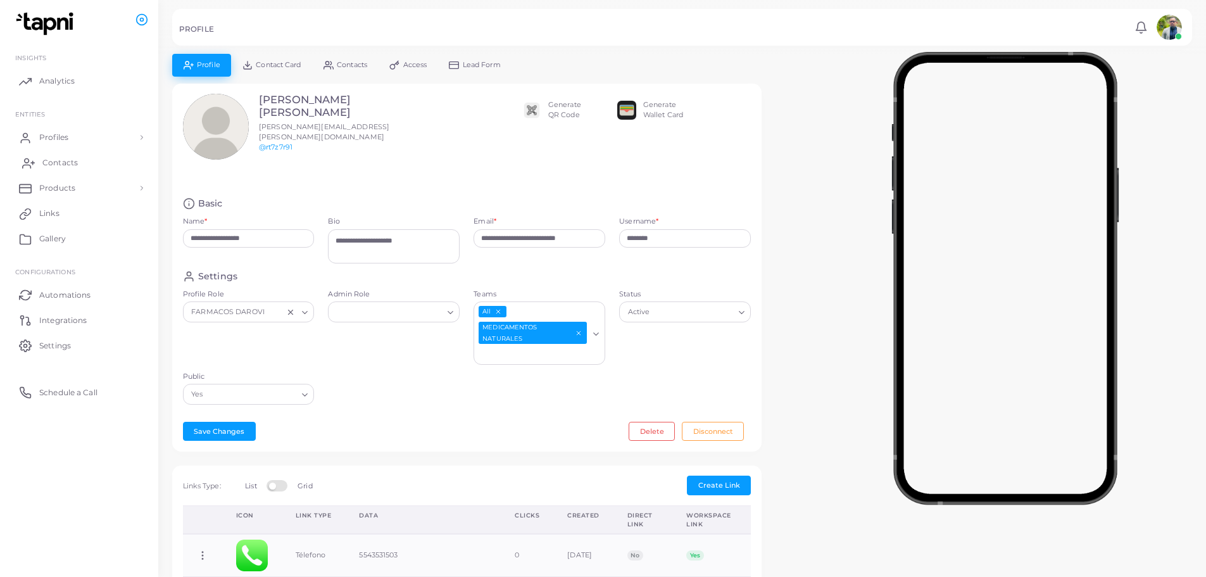
click at [61, 163] on span "Contacts" at bounding box center [59, 162] width 35 height 11
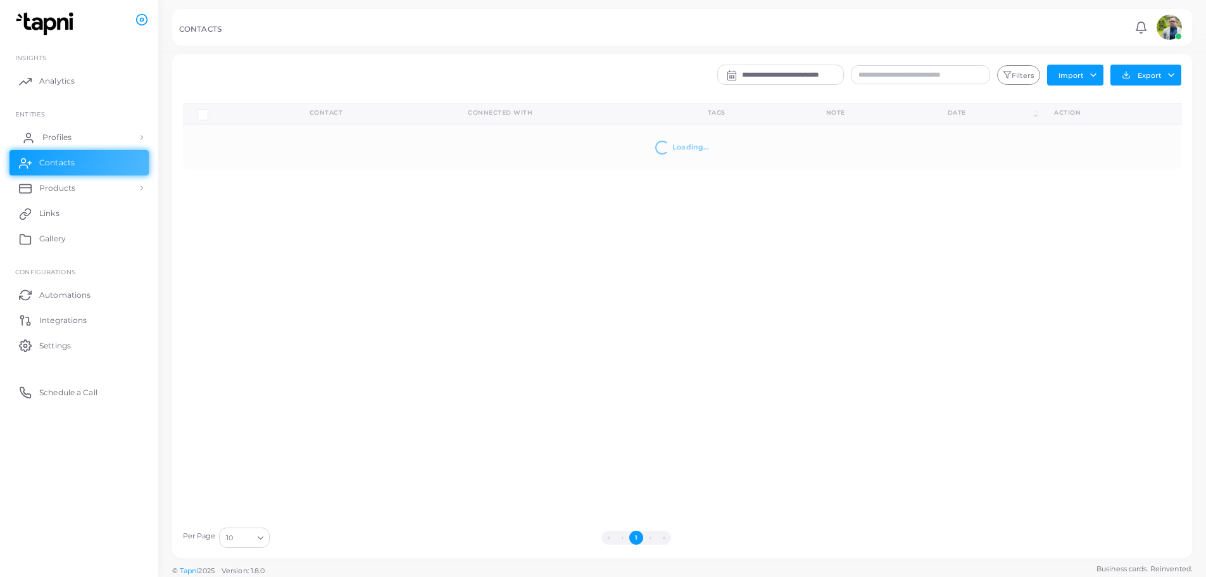
click at [72, 136] on link "Profiles" at bounding box center [78, 137] width 139 height 25
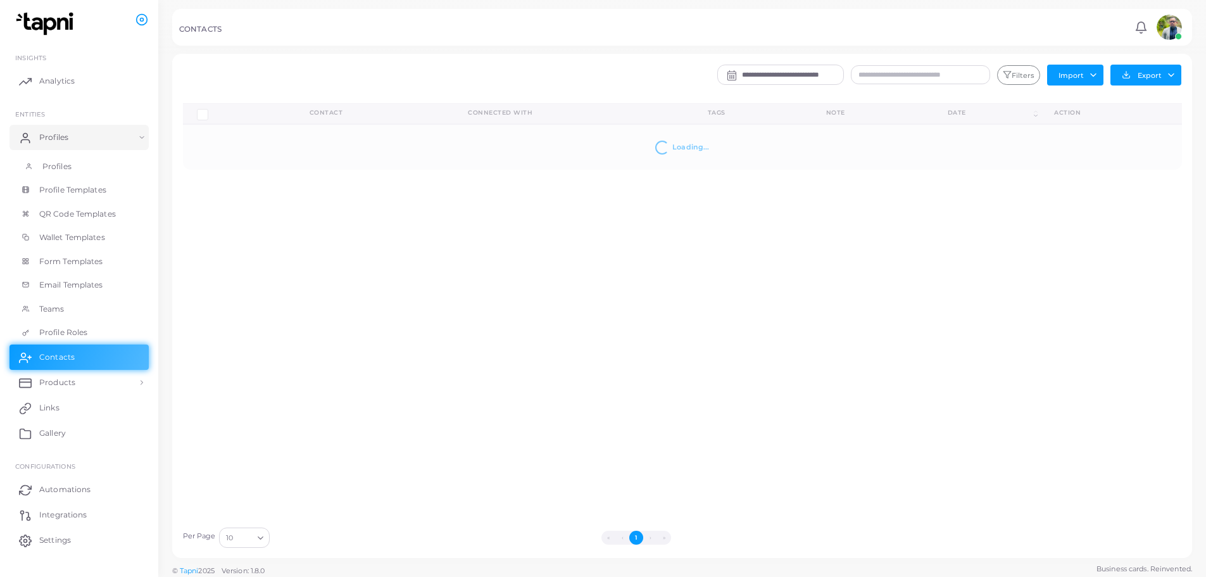
click at [72, 161] on link "Profiles" at bounding box center [78, 166] width 139 height 24
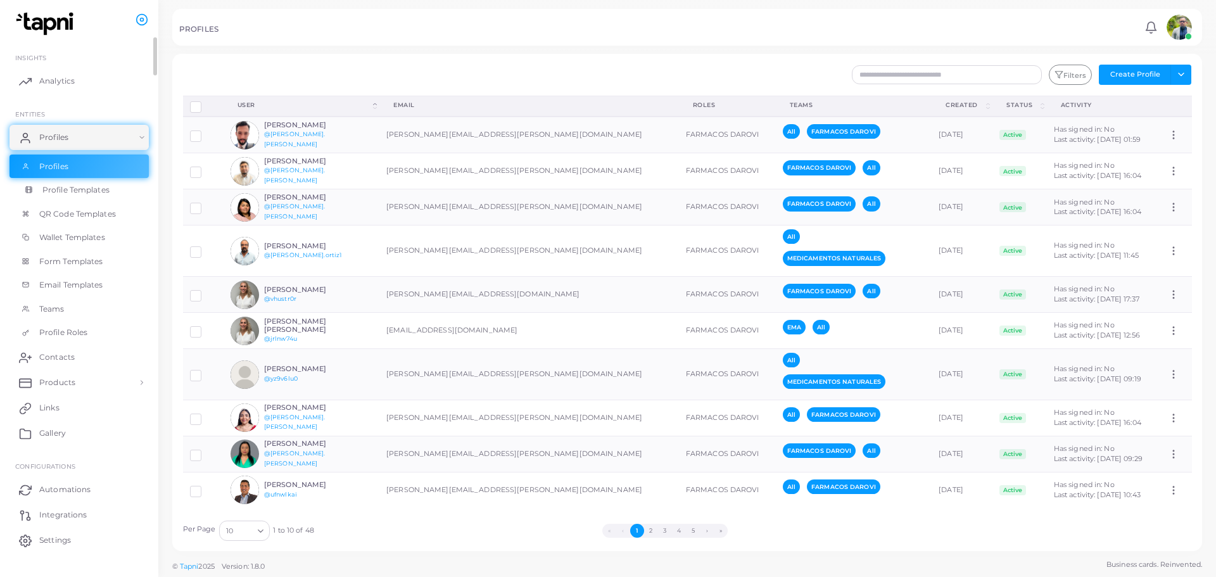
click at [78, 182] on link "Profile Templates" at bounding box center [78, 190] width 139 height 24
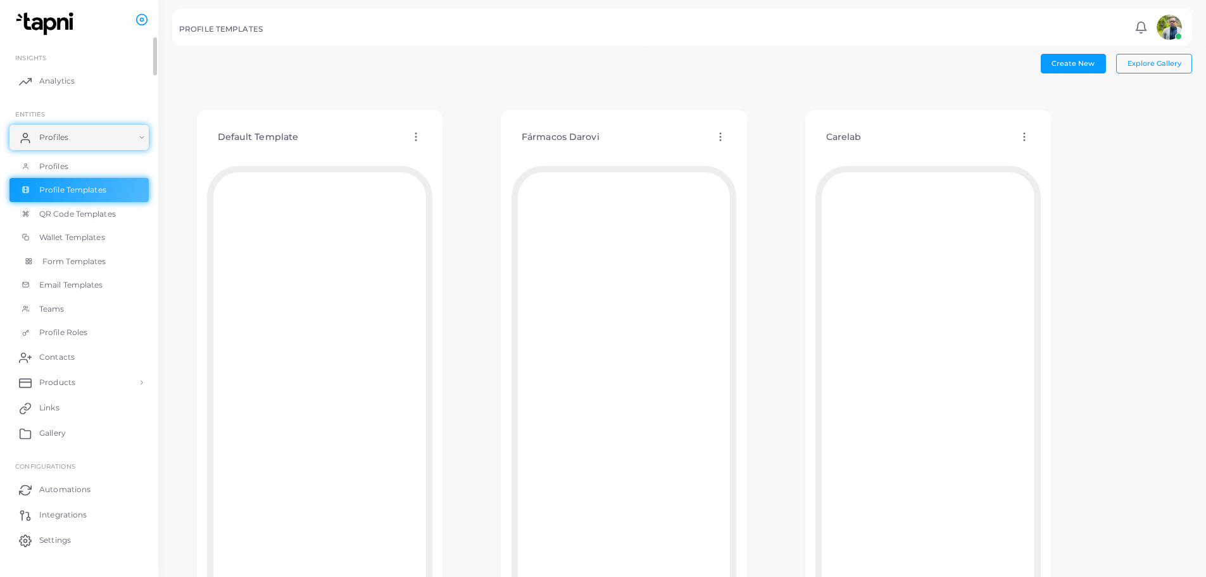
click at [88, 259] on span "Form Templates" at bounding box center [74, 261] width 64 height 11
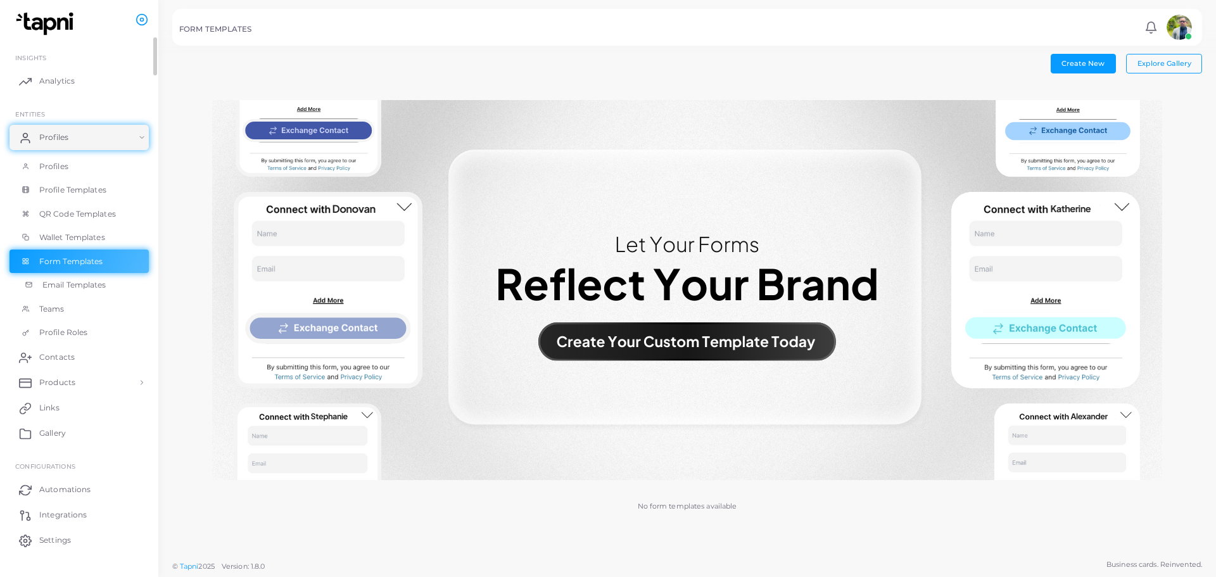
click at [88, 283] on span "Email Templates" at bounding box center [74, 284] width 64 height 11
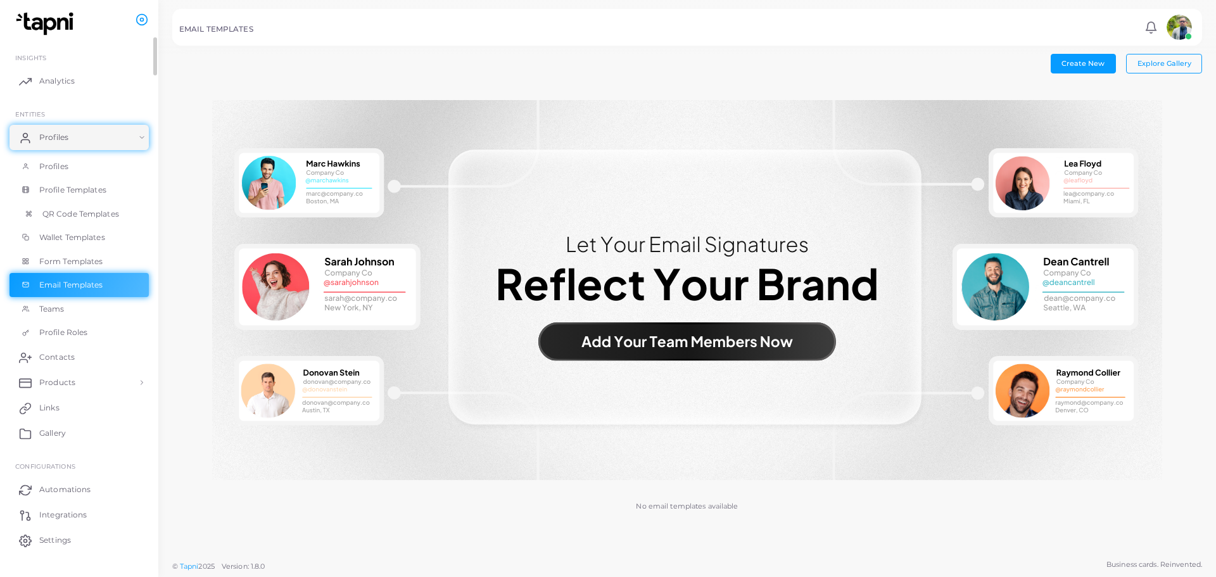
click at [81, 208] on span "QR Code Templates" at bounding box center [80, 213] width 77 height 11
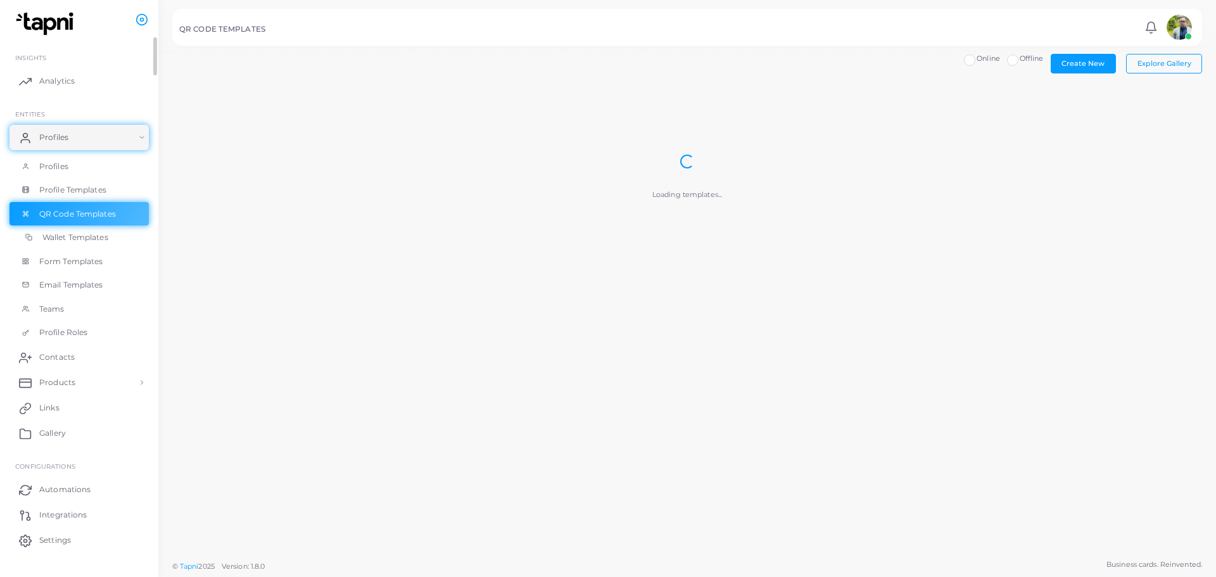
click at [92, 239] on span "Wallet Templates" at bounding box center [75, 237] width 66 height 11
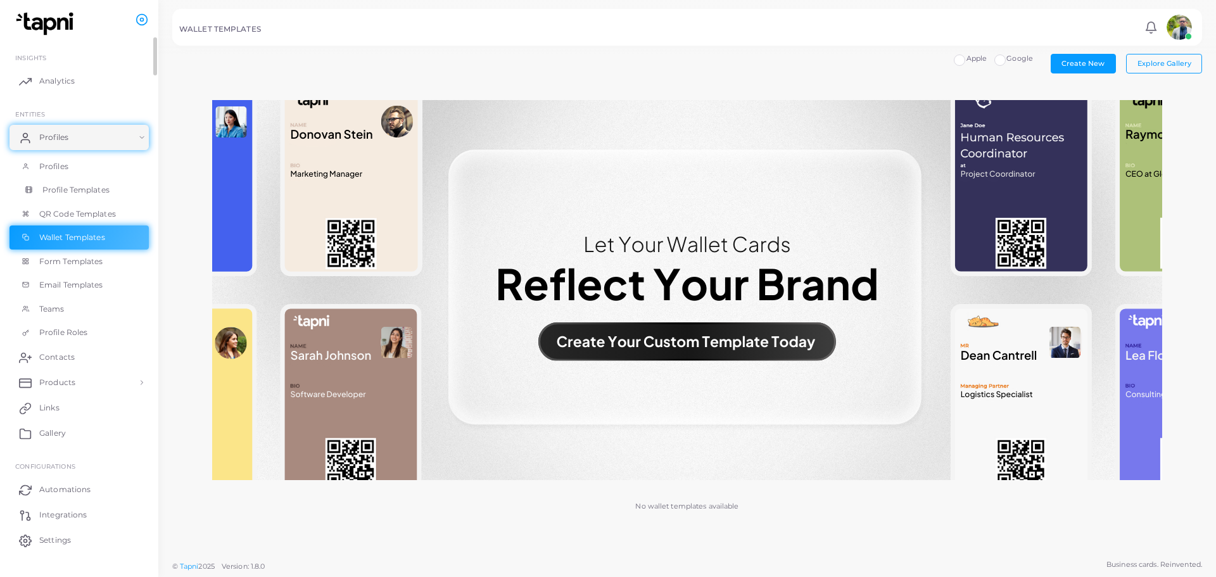
click at [94, 188] on span "Profile Templates" at bounding box center [75, 189] width 67 height 11
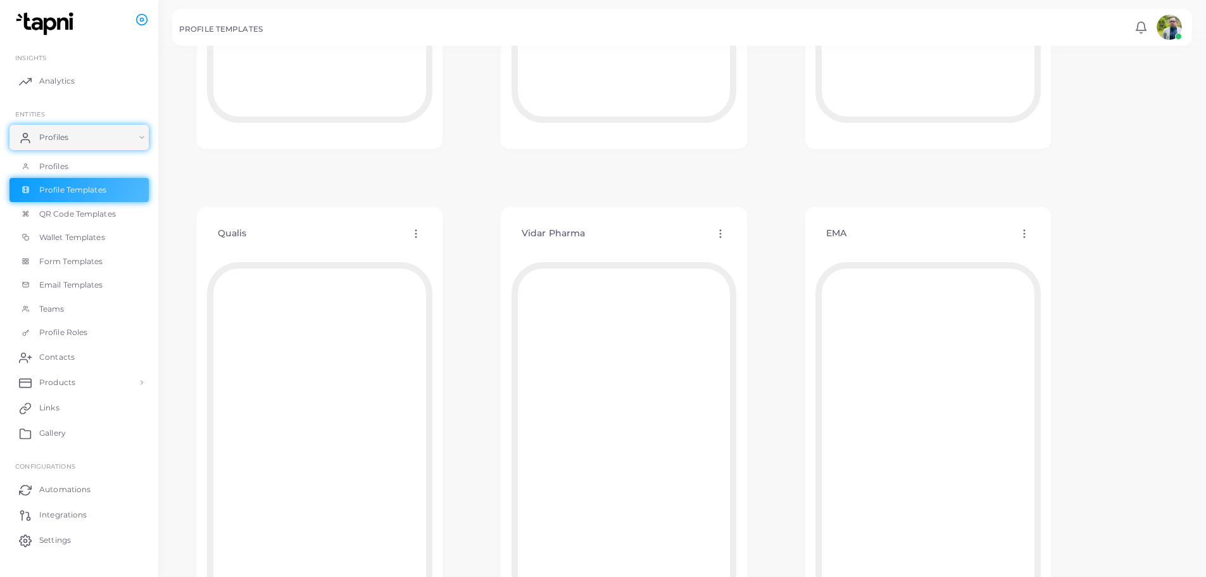
scroll to position [570, 0]
click at [68, 173] on link "Profiles" at bounding box center [78, 166] width 139 height 24
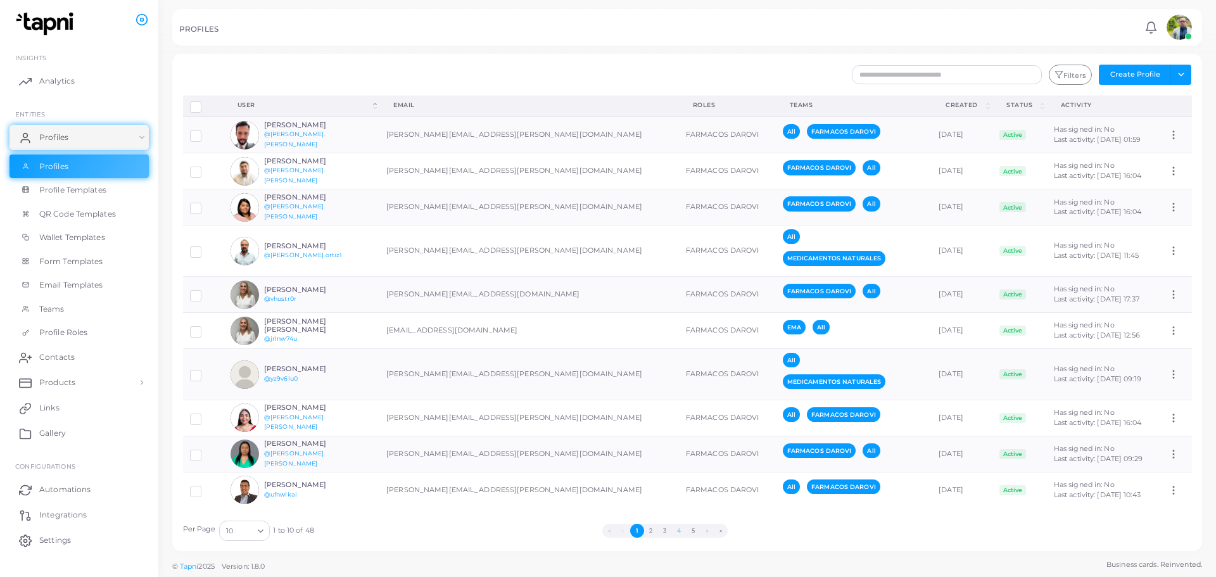
click at [680, 534] on button "4" at bounding box center [679, 531] width 14 height 14
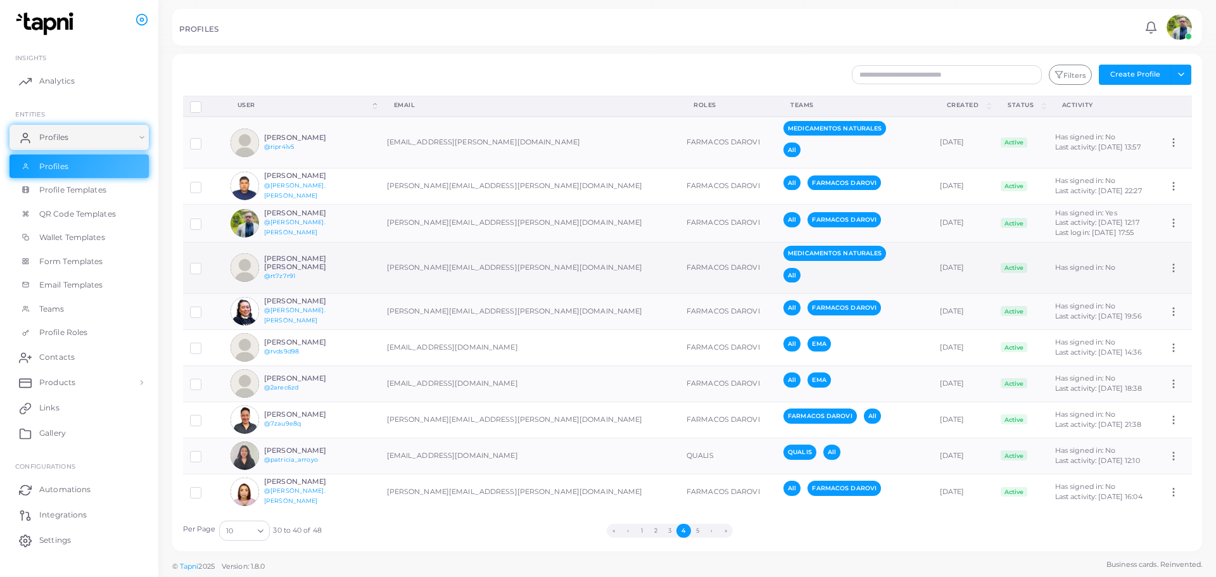
click at [425, 273] on td "[PERSON_NAME][EMAIL_ADDRESS][PERSON_NAME][DOMAIN_NAME]" at bounding box center [530, 267] width 300 height 51
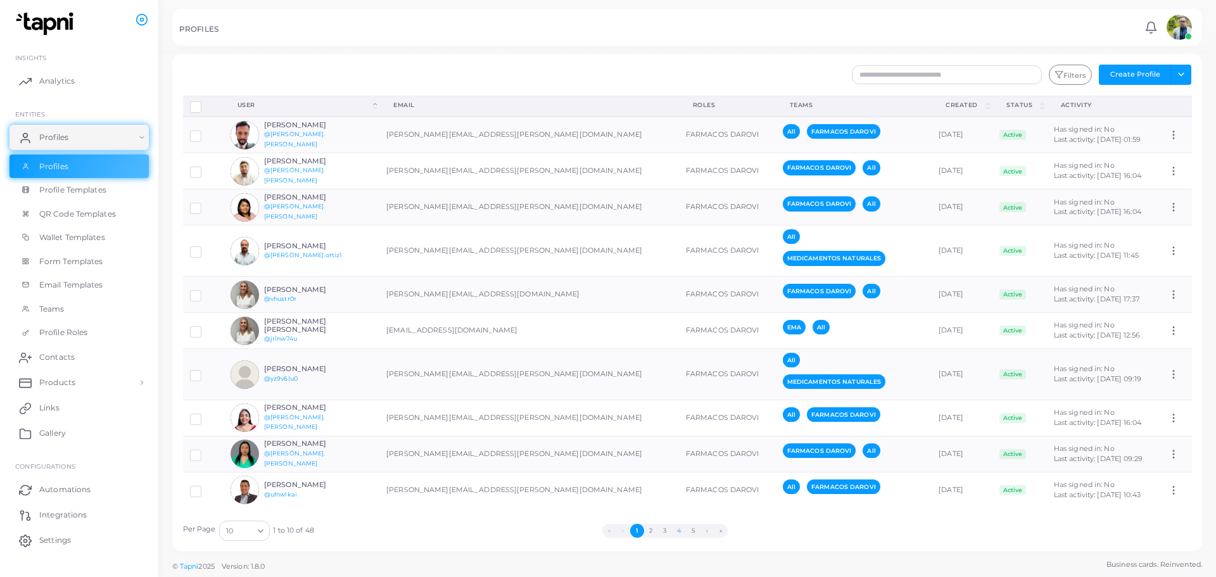
click at [676, 527] on button "4" at bounding box center [679, 531] width 14 height 14
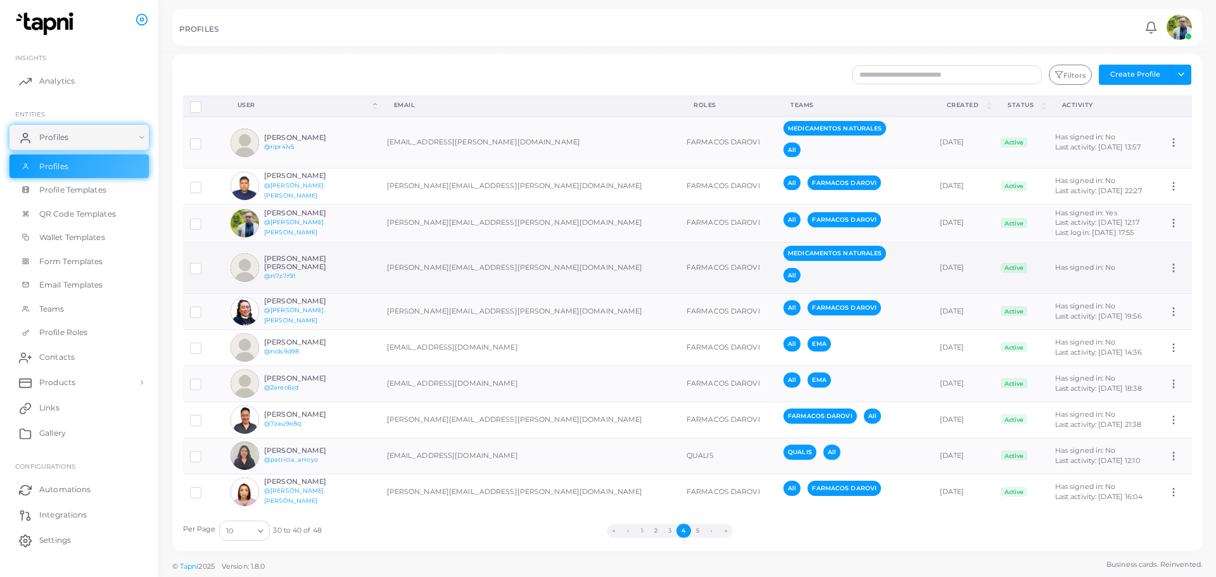
click at [1168, 267] on icon at bounding box center [1173, 267] width 11 height 11
click at [1166, 280] on span "Assign Product" at bounding box center [1161, 282] width 53 height 10
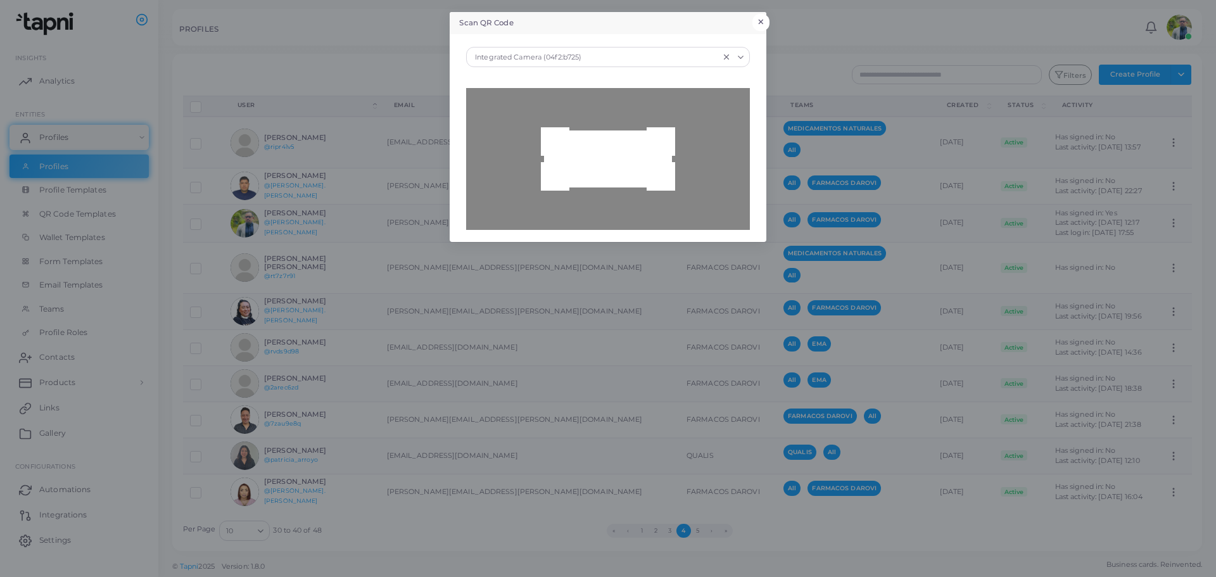
click at [764, 24] on button "×" at bounding box center [760, 22] width 17 height 16
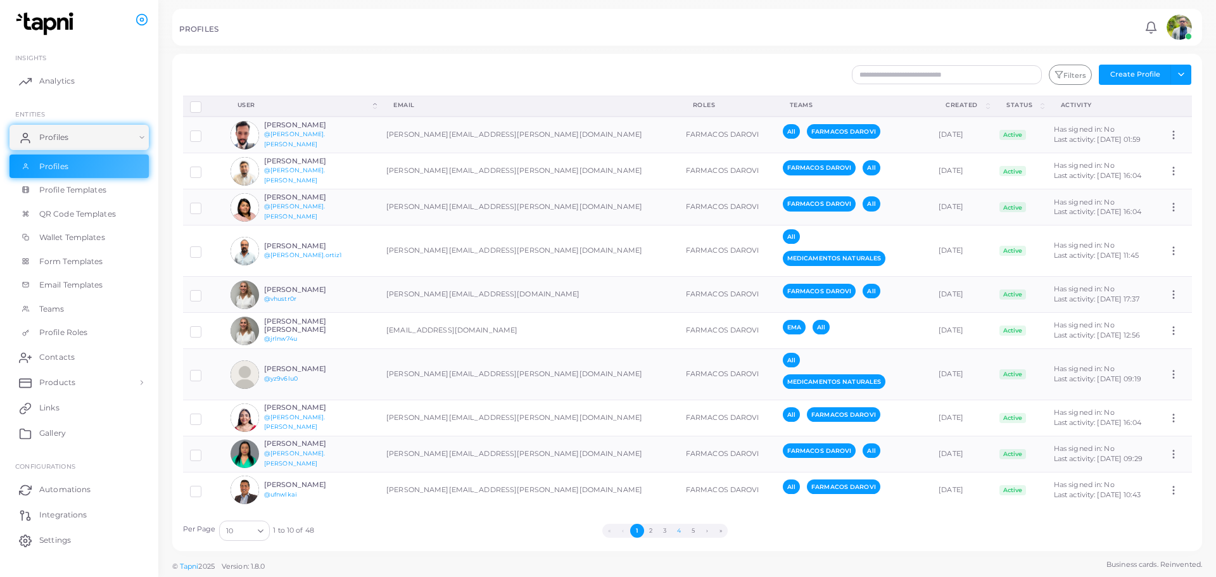
click at [673, 530] on button "4" at bounding box center [679, 531] width 14 height 14
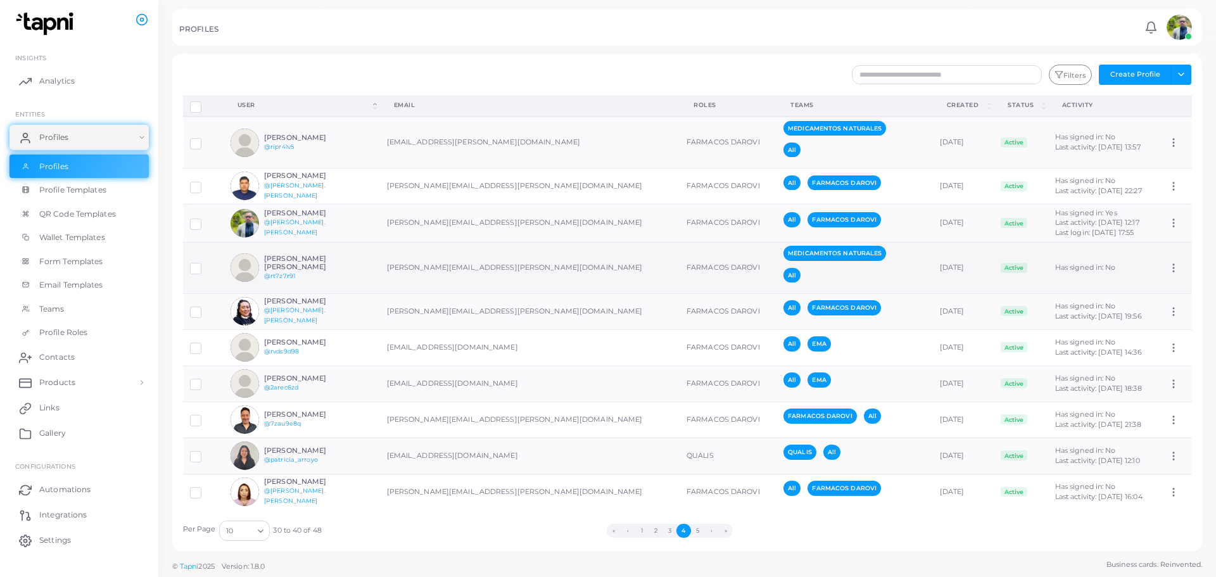
click at [1168, 271] on icon at bounding box center [1173, 267] width 11 height 11
click at [1167, 282] on span "Assign Product" at bounding box center [1161, 287] width 53 height 10
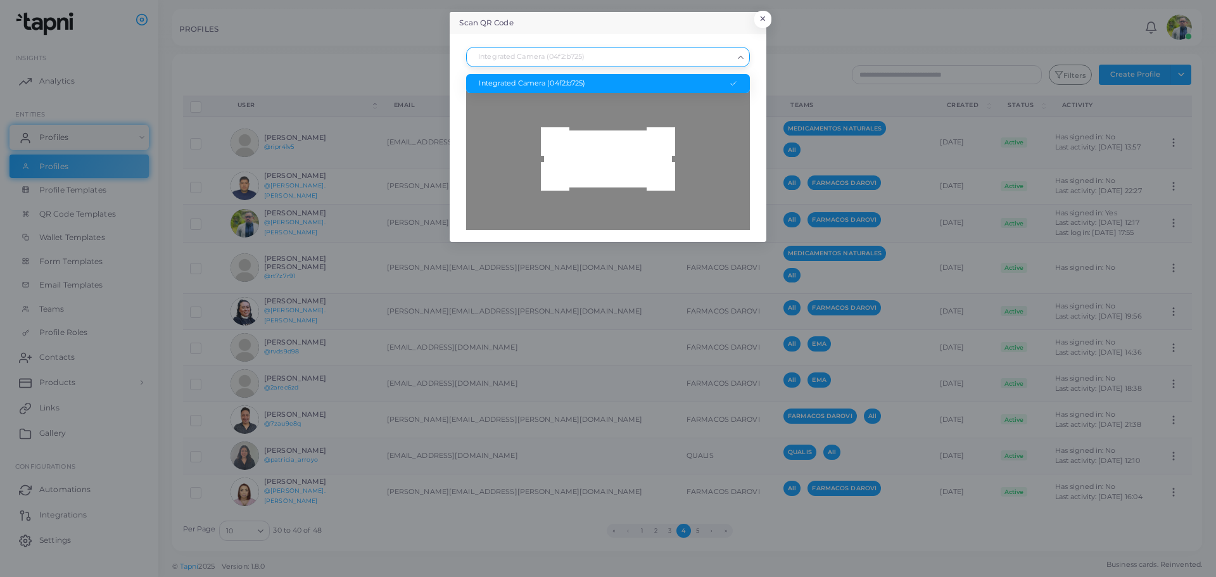
click at [743, 56] on icon "Search for option" at bounding box center [740, 57] width 9 height 9
click at [564, 80] on div "Integrated Camera (04f2:b725)" at bounding box center [608, 84] width 258 height 10
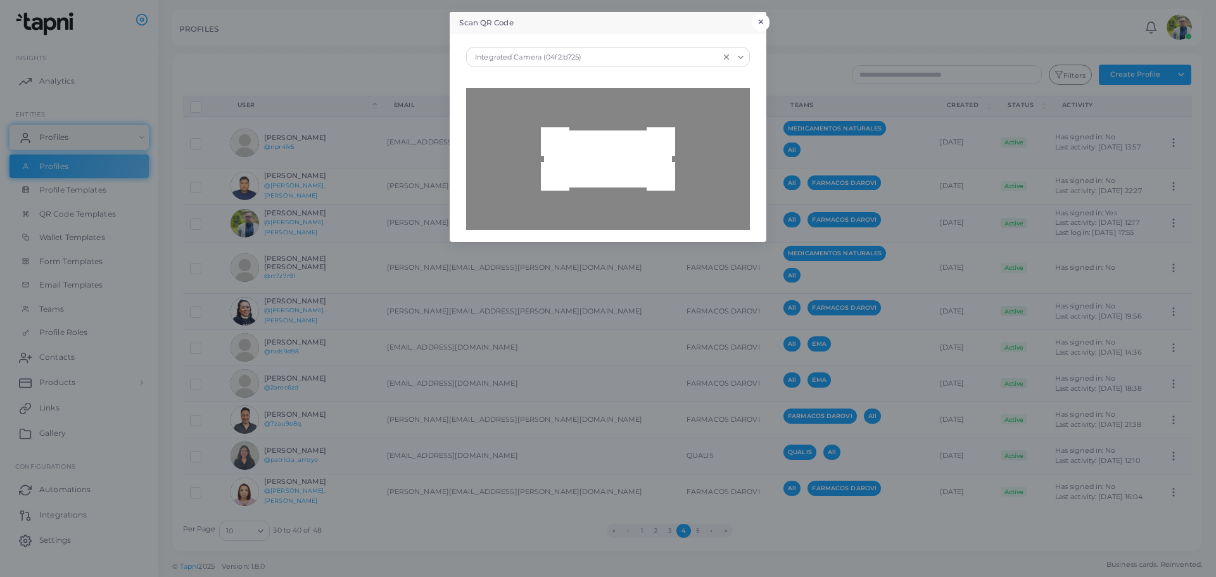
click at [767, 23] on button "×" at bounding box center [760, 22] width 17 height 16
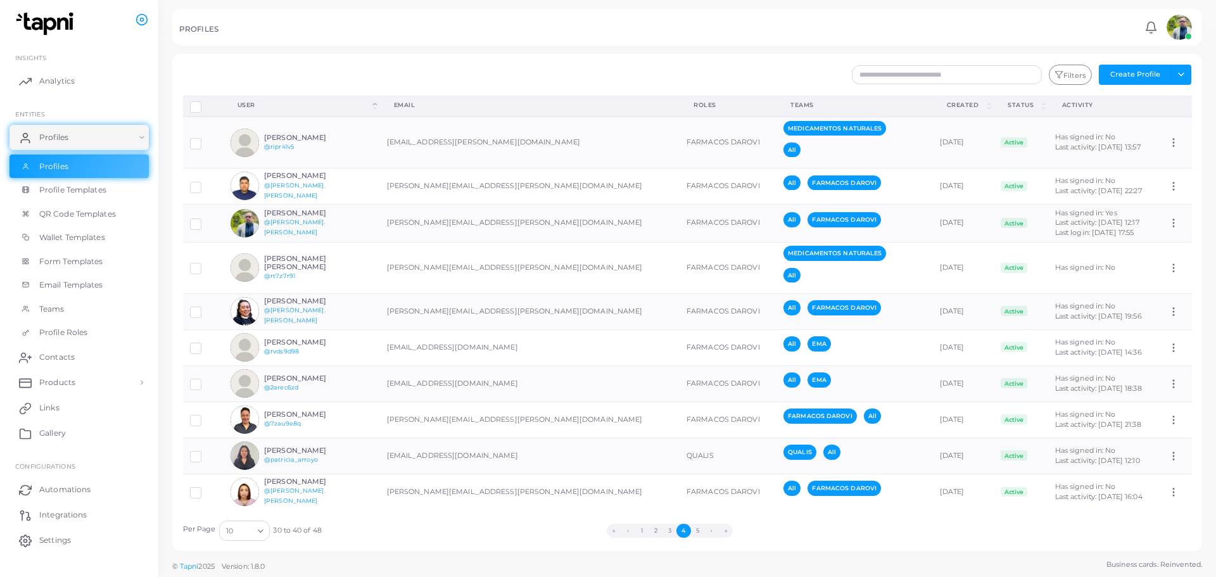
click at [290, 36] on div "PROFILES" at bounding box center [659, 31] width 961 height 13
click at [57, 313] on span "Teams" at bounding box center [54, 308] width 25 height 11
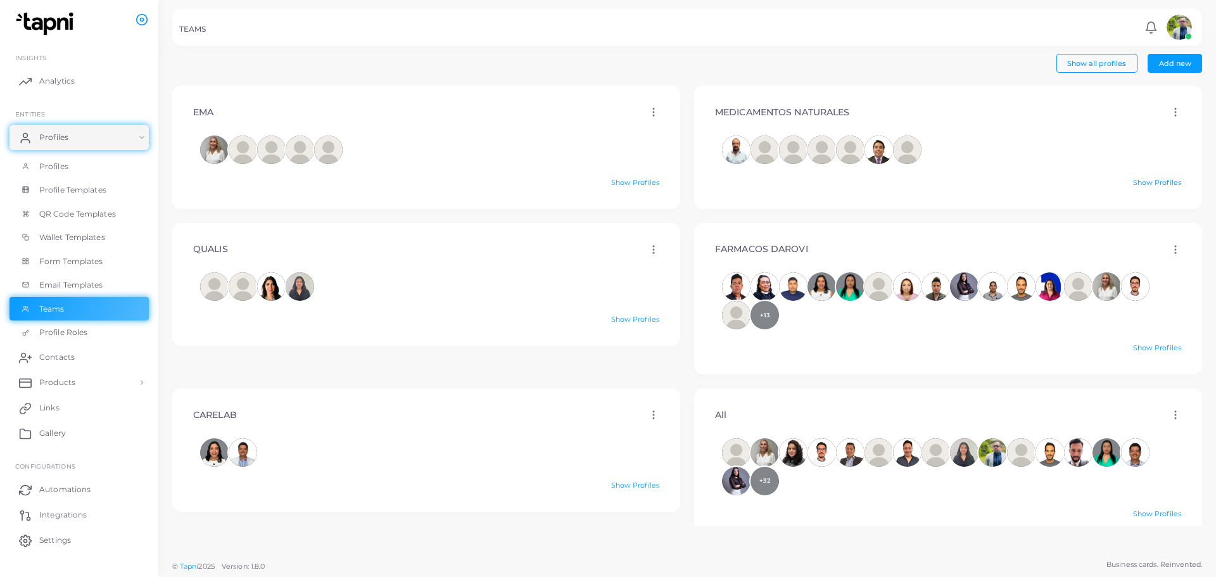
click at [1153, 182] on link "Show Profiles" at bounding box center [1157, 182] width 48 height 9
